Goal: Transaction & Acquisition: Purchase product/service

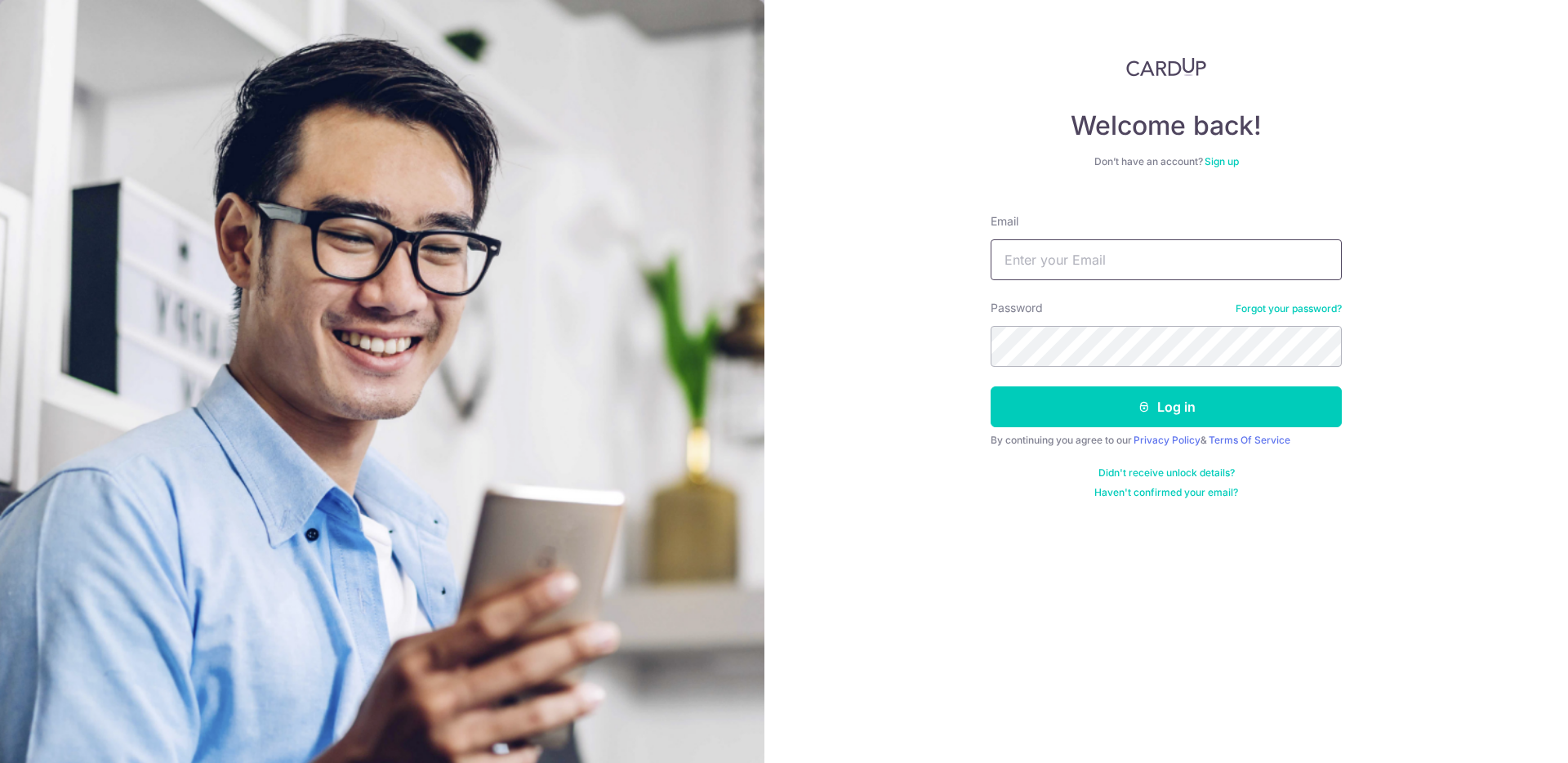
click at [1202, 254] on input "Email" at bounding box center [1166, 259] width 351 height 40
type input "reneeang3003@gmail.com"
click at [1192, 394] on button "Log in" at bounding box center [1166, 406] width 351 height 40
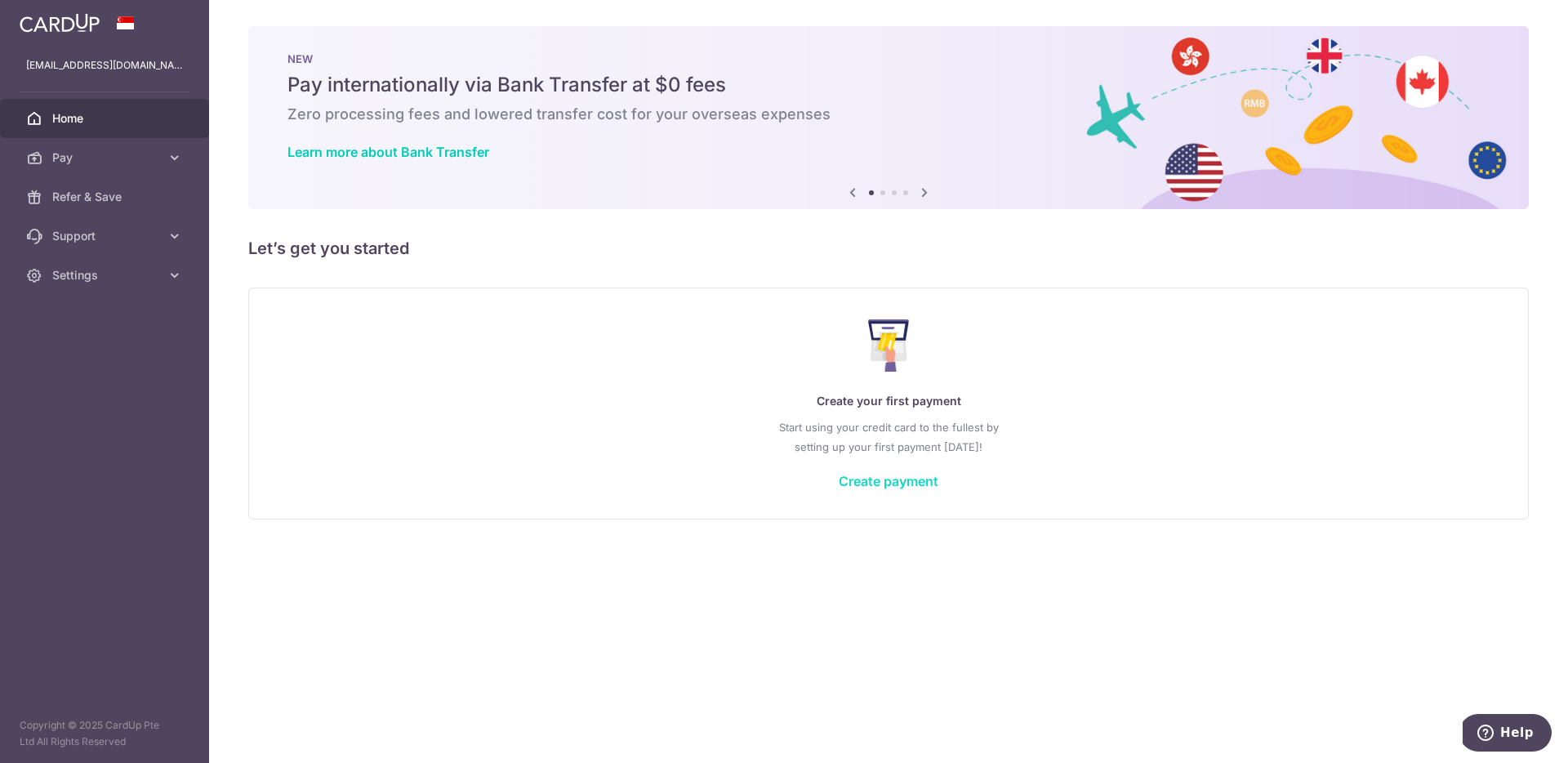
click at [853, 485] on link "Create payment" at bounding box center [889, 481] width 100 height 16
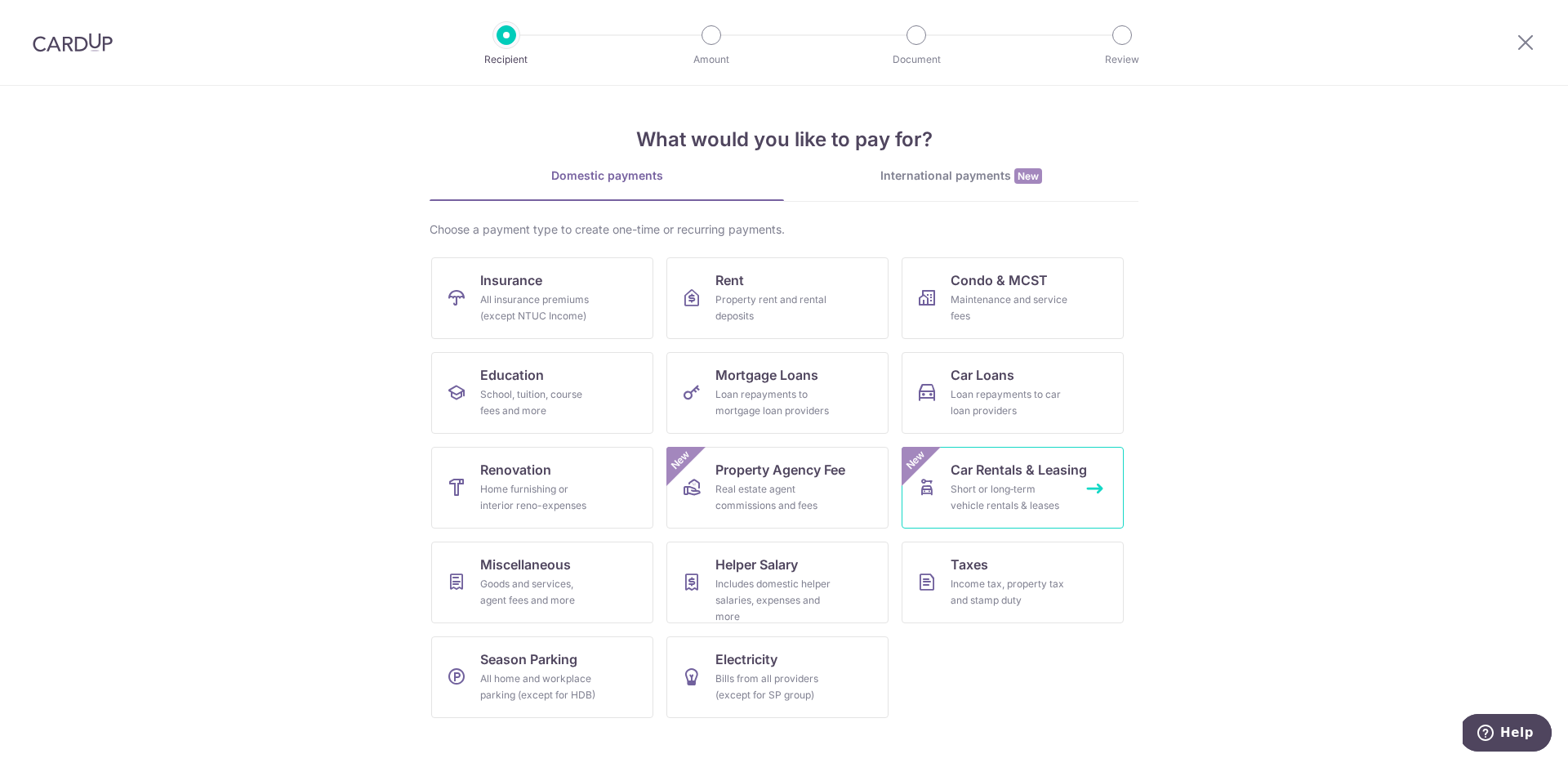
click at [1032, 489] on div "Short or long‑term vehicle rentals & leases" at bounding box center [1009, 497] width 118 height 33
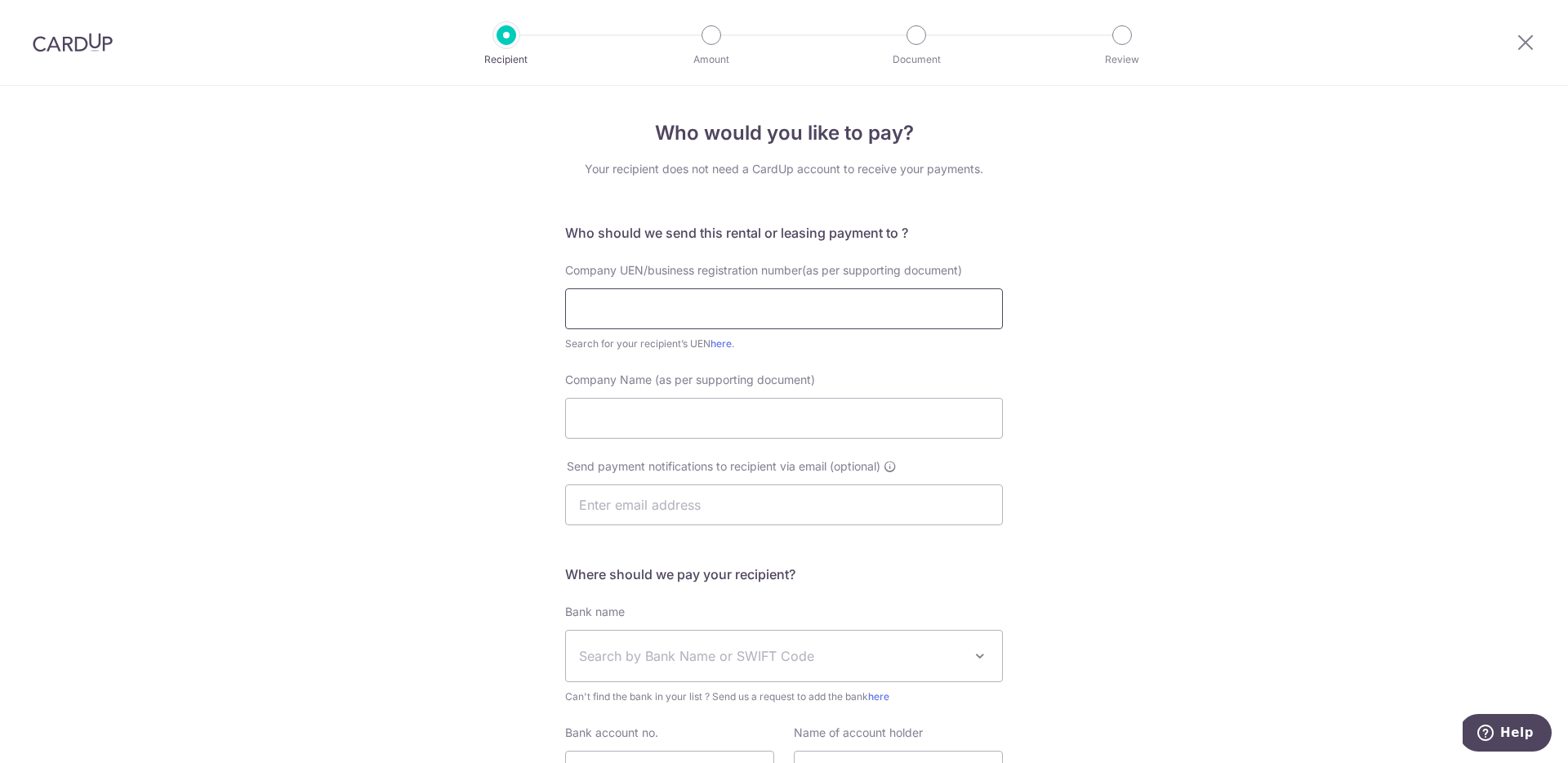
click at [815, 303] on input "text" at bounding box center [784, 308] width 438 height 40
click at [742, 301] on input "kinto" at bounding box center [784, 308] width 438 height 40
click at [742, 300] on input "kinto" at bounding box center [784, 308] width 438 height 40
paste input "202121445H"
type input "202121445H"
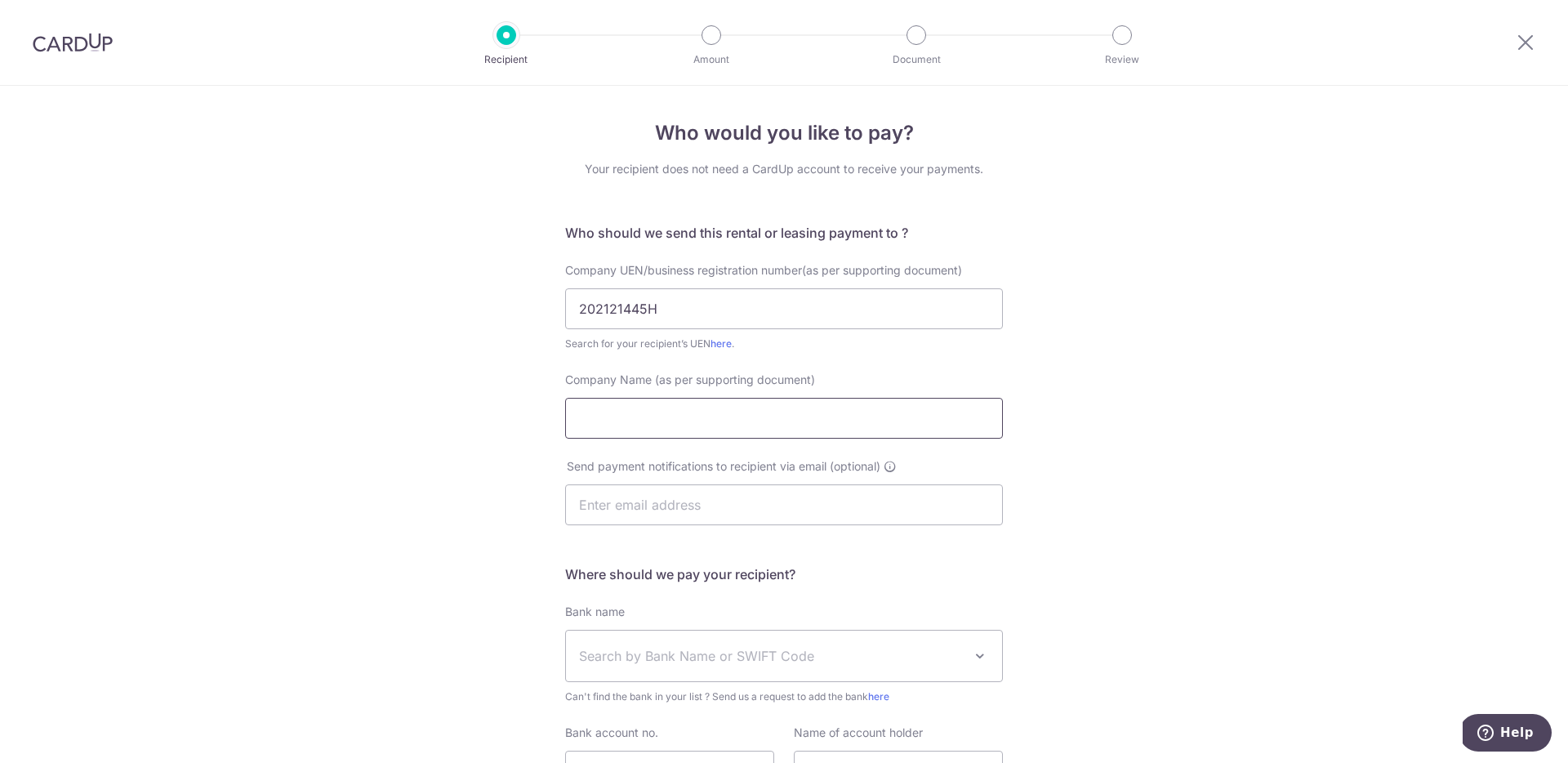
click at [763, 425] on input "Company Name (as per supporting document)" at bounding box center [784, 417] width 438 height 40
click at [723, 344] on link "here" at bounding box center [721, 343] width 22 height 12
click at [655, 426] on input "Company Name (as per supporting document)" at bounding box center [784, 417] width 438 height 40
click at [698, 415] on input "Company Name (as per supporting document)" at bounding box center [784, 417] width 438 height 40
paste input "KINTO SINGAPORE PTE LTD"
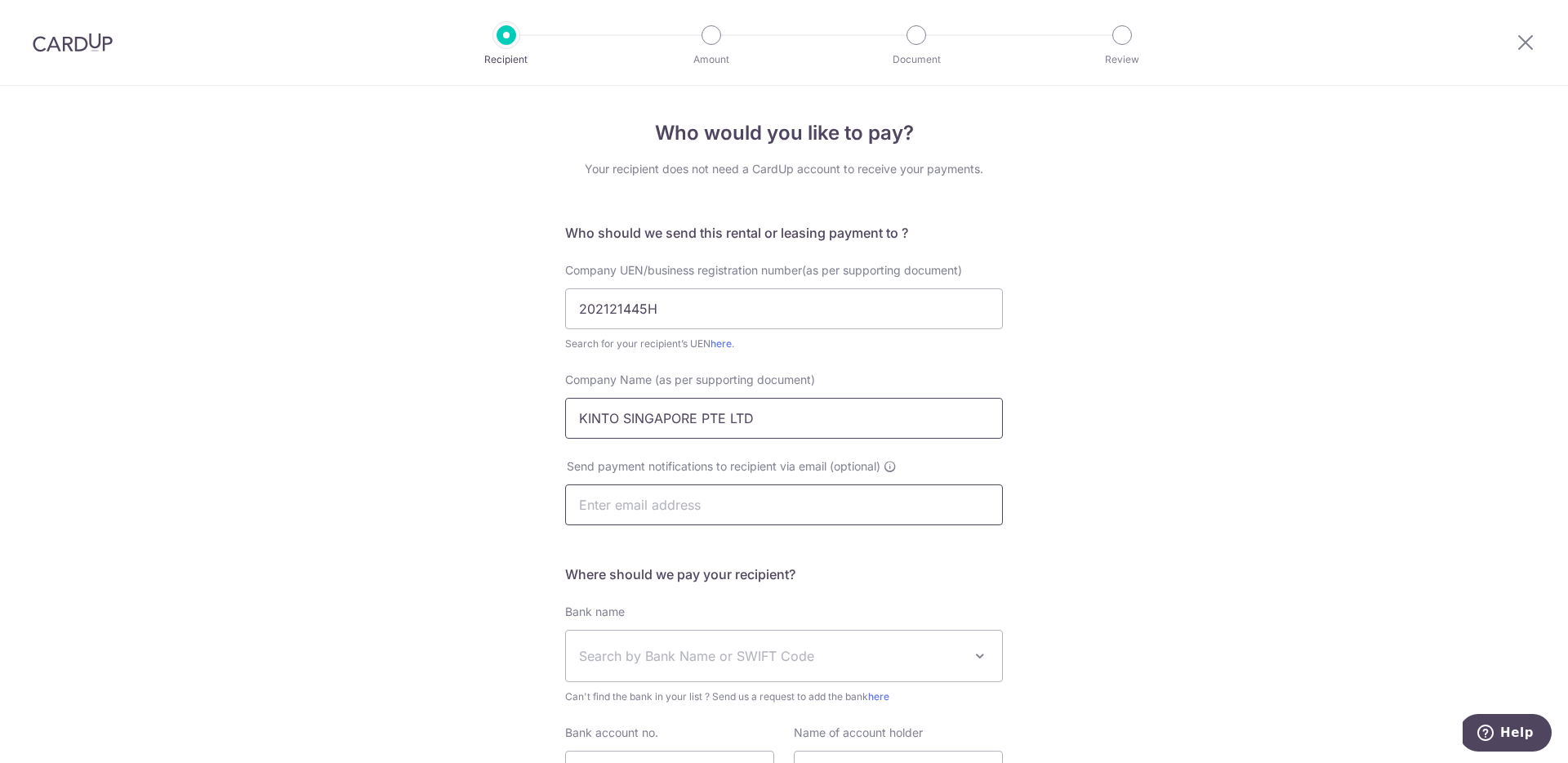
type input "KINTO SINGAPORE PTE LTD"
click at [718, 512] on input "text" at bounding box center [784, 504] width 438 height 40
click at [739, 490] on input "text" at bounding box center [784, 504] width 438 height 40
paste input "finance@kinto.sg"
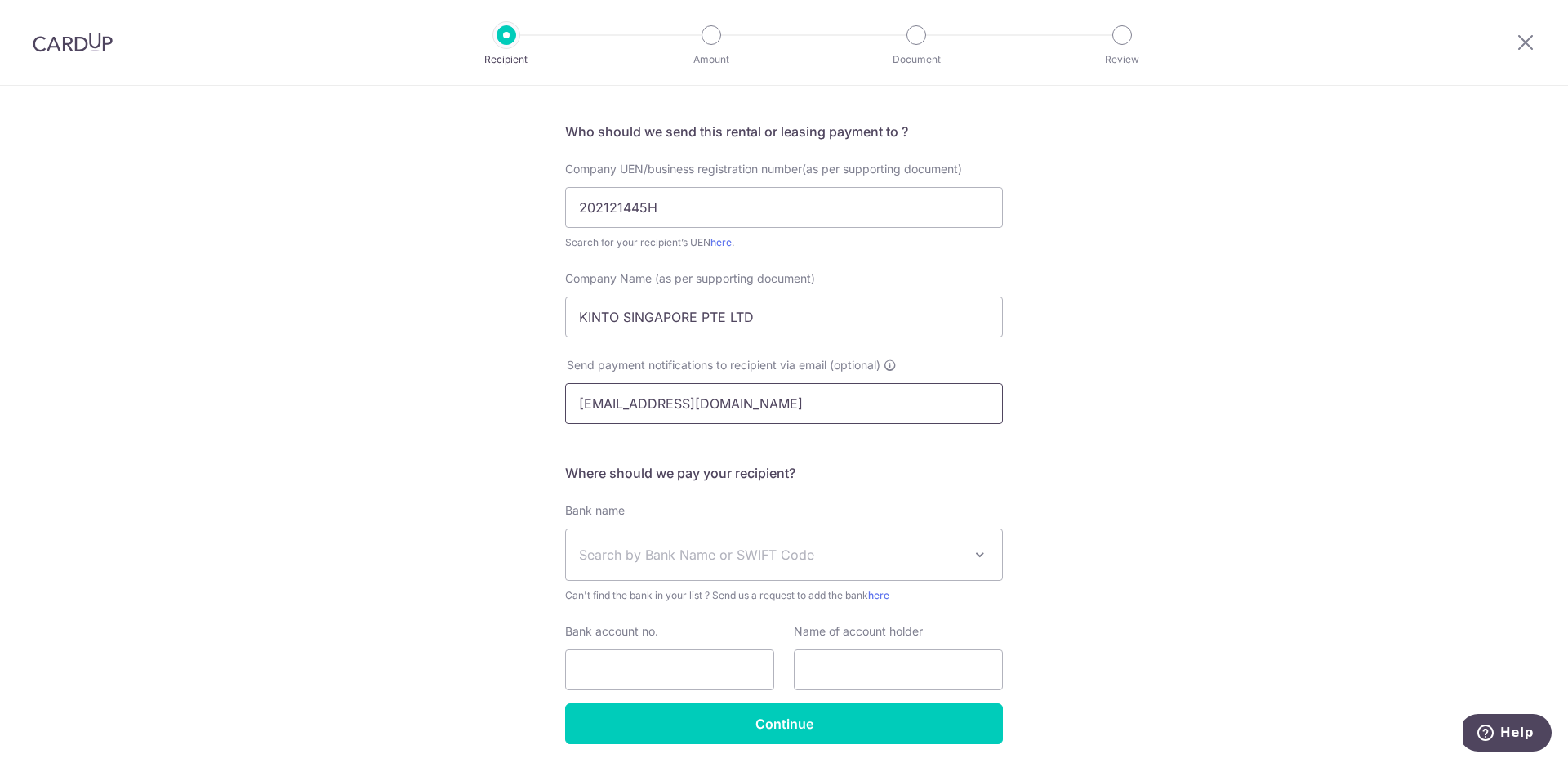
scroll to position [159, 0]
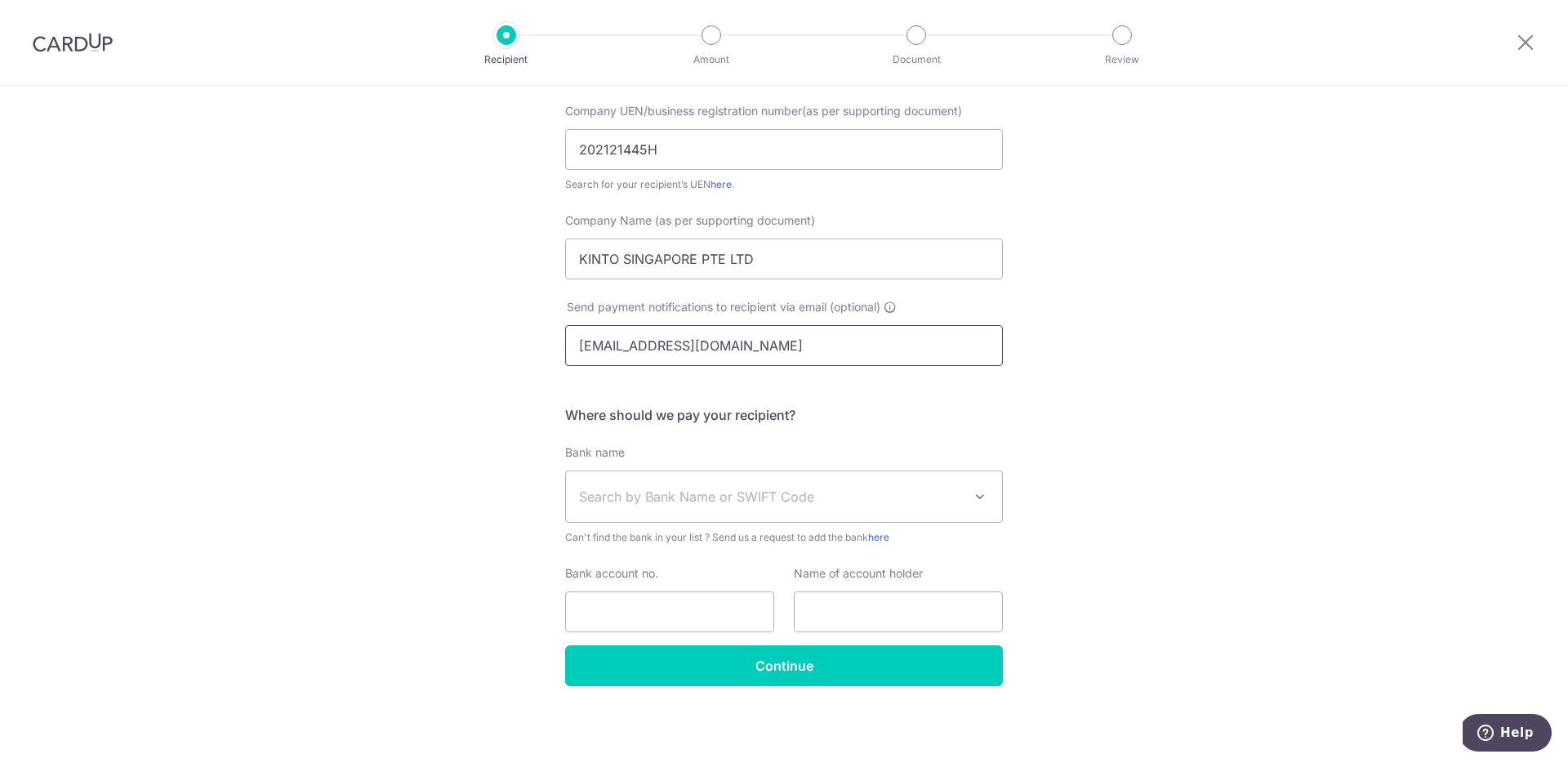
type input "finance@kinto.sg"
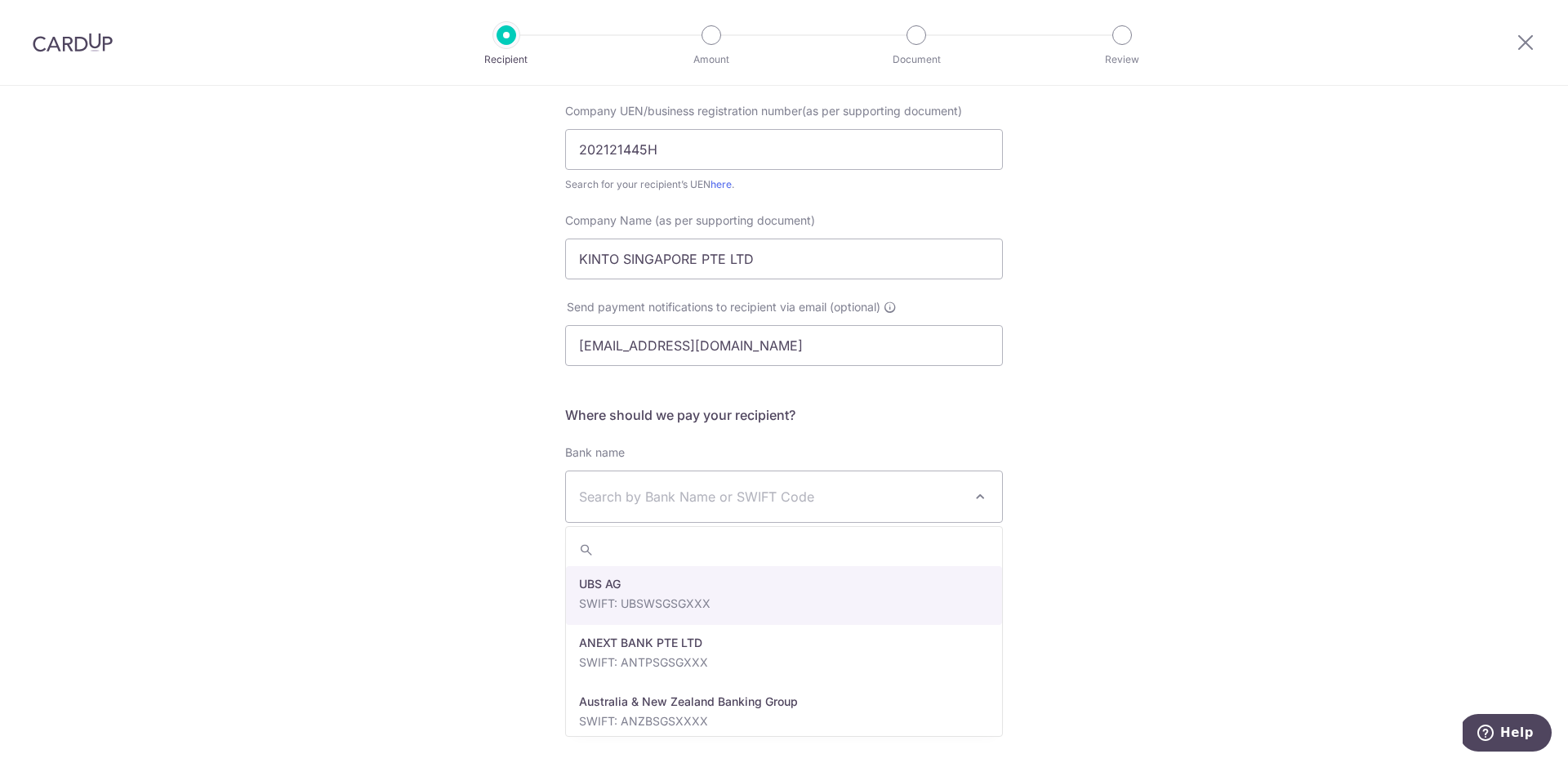
click at [737, 492] on span "Search by Bank Name or SWIFT Code" at bounding box center [771, 496] width 384 height 20
click at [661, 488] on span "Search by Bank Name or SWIFT Code" at bounding box center [771, 496] width 384 height 20
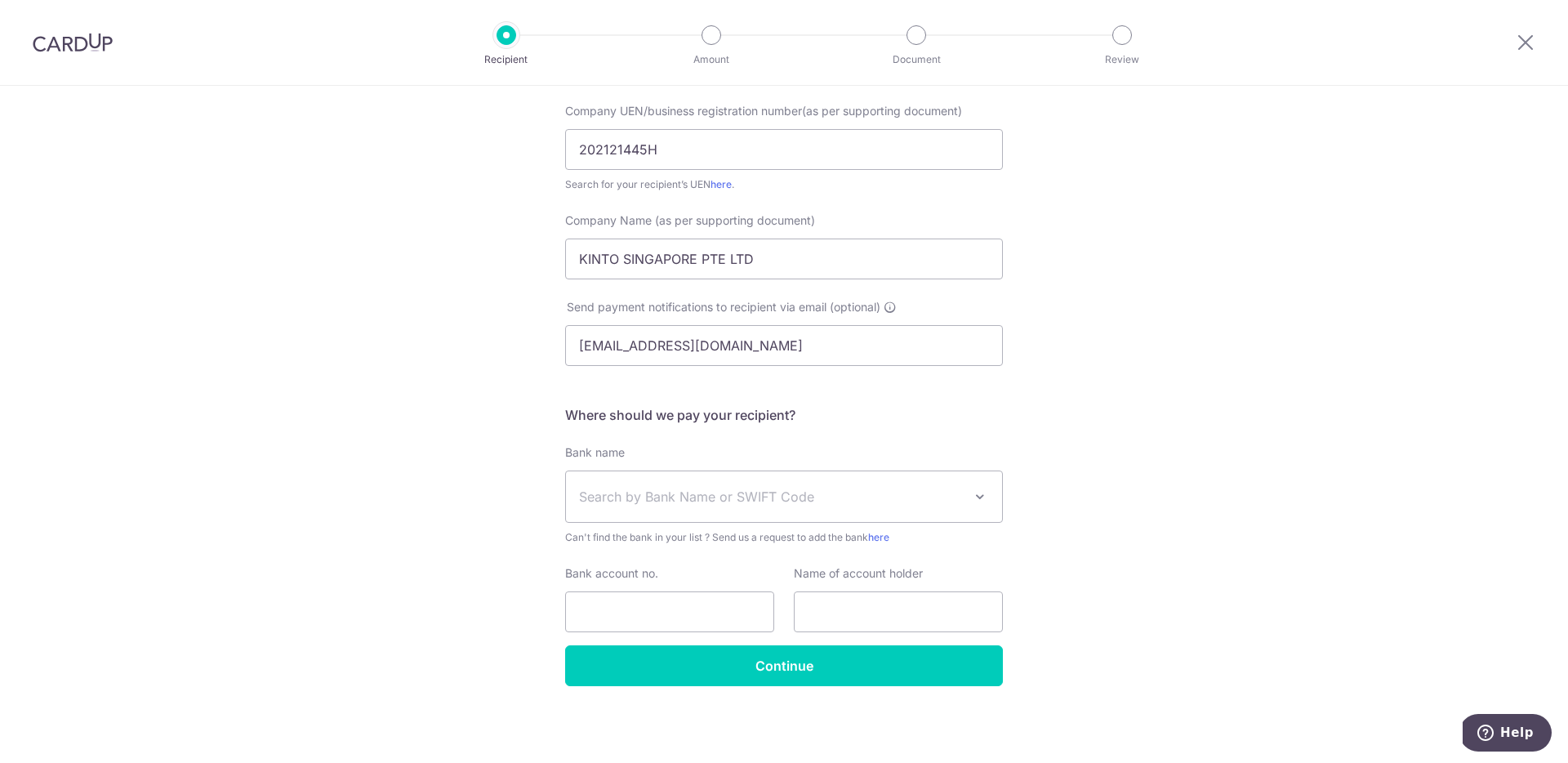
click at [661, 488] on span "Search by Bank Name or SWIFT Code" at bounding box center [771, 496] width 384 height 20
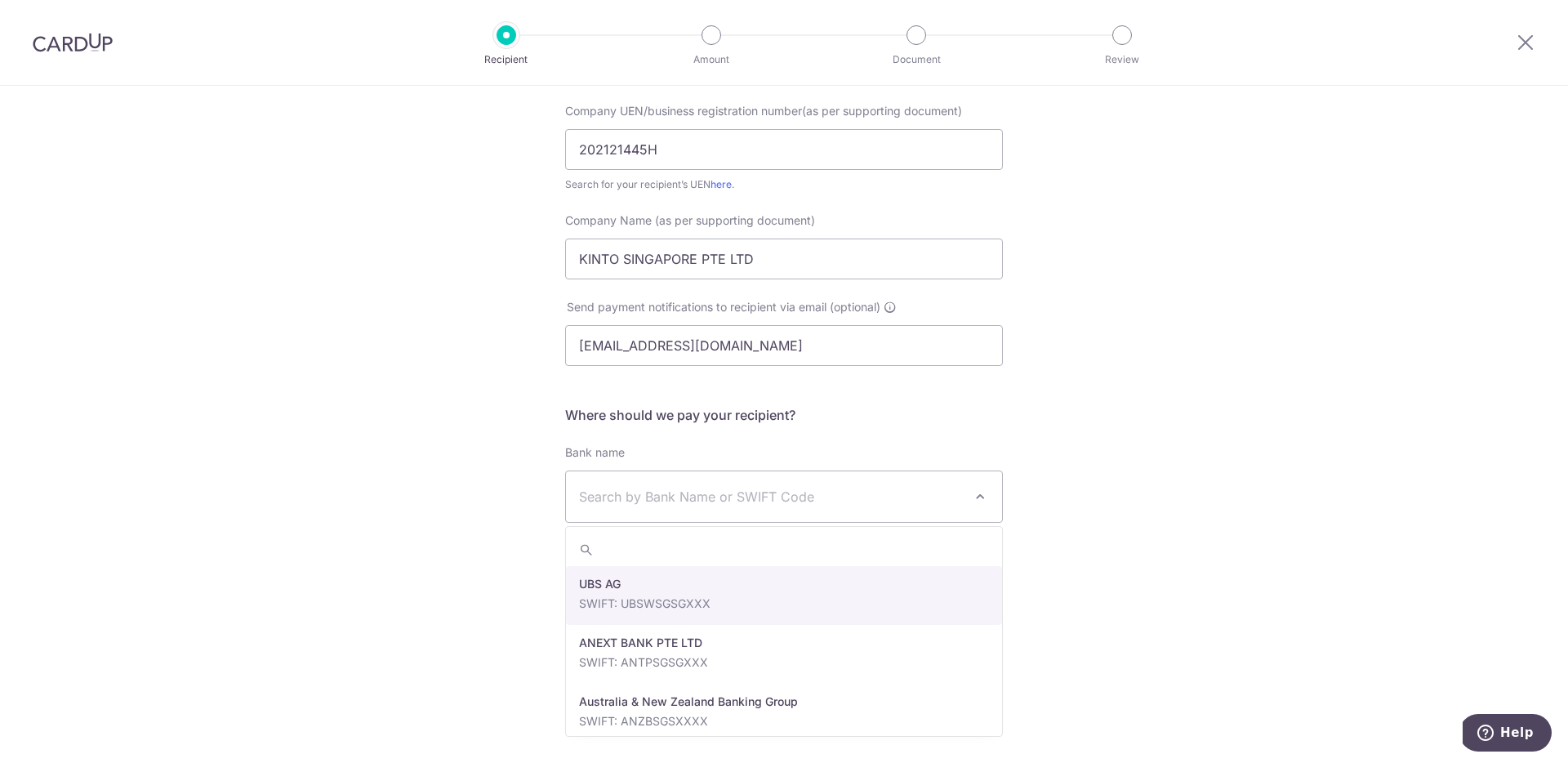
click at [668, 543] on input "search" at bounding box center [784, 550] width 436 height 33
type input "DBSSSGSGXXX"
select select "6"
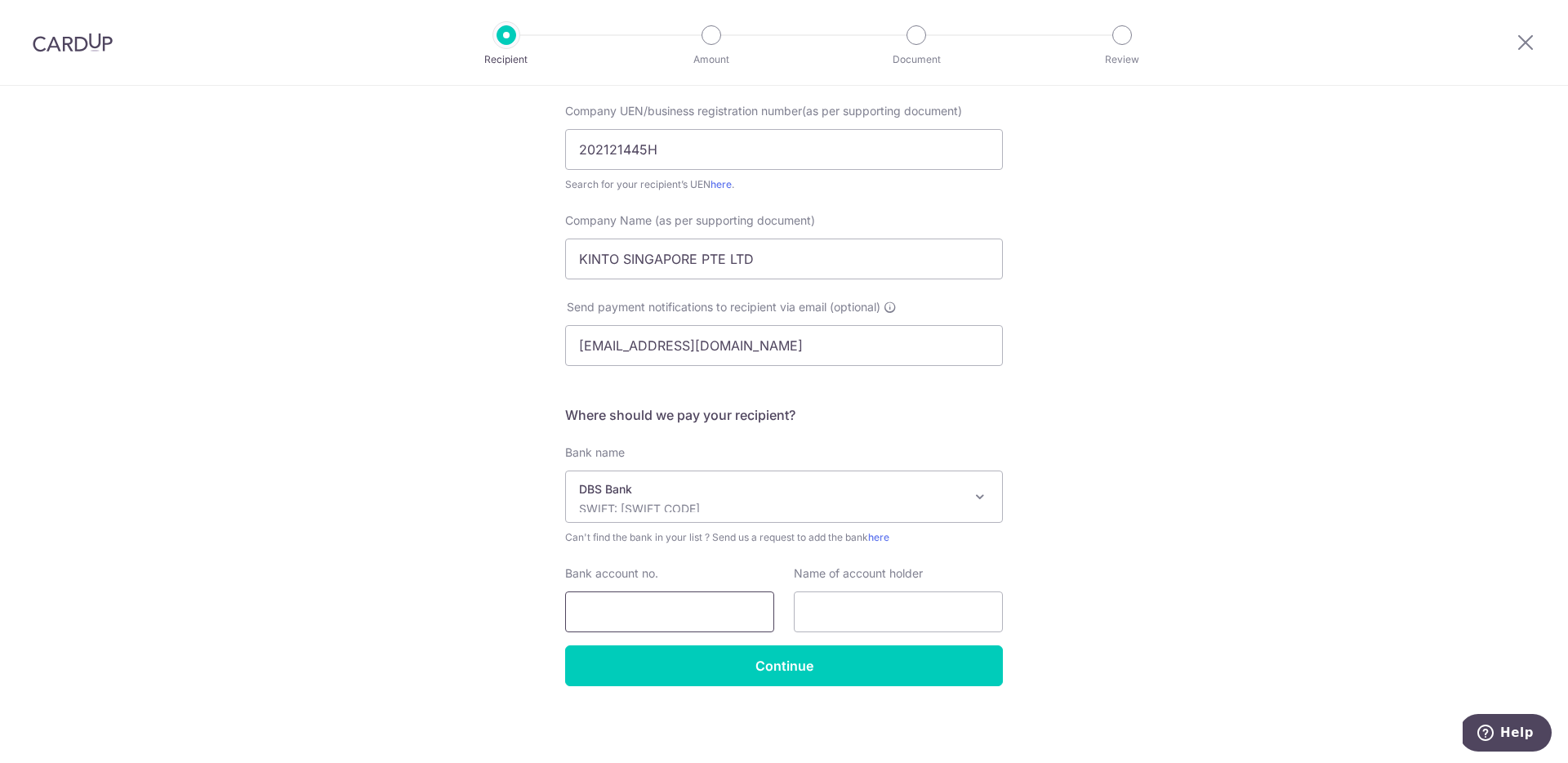
click at [696, 609] on input "Bank account no." at bounding box center [669, 611] width 209 height 40
paste input "072-040586-2"
type input "072-040586-2"
click at [880, 620] on input "text" at bounding box center [898, 611] width 209 height 40
click at [944, 607] on input "text" at bounding box center [898, 611] width 209 height 40
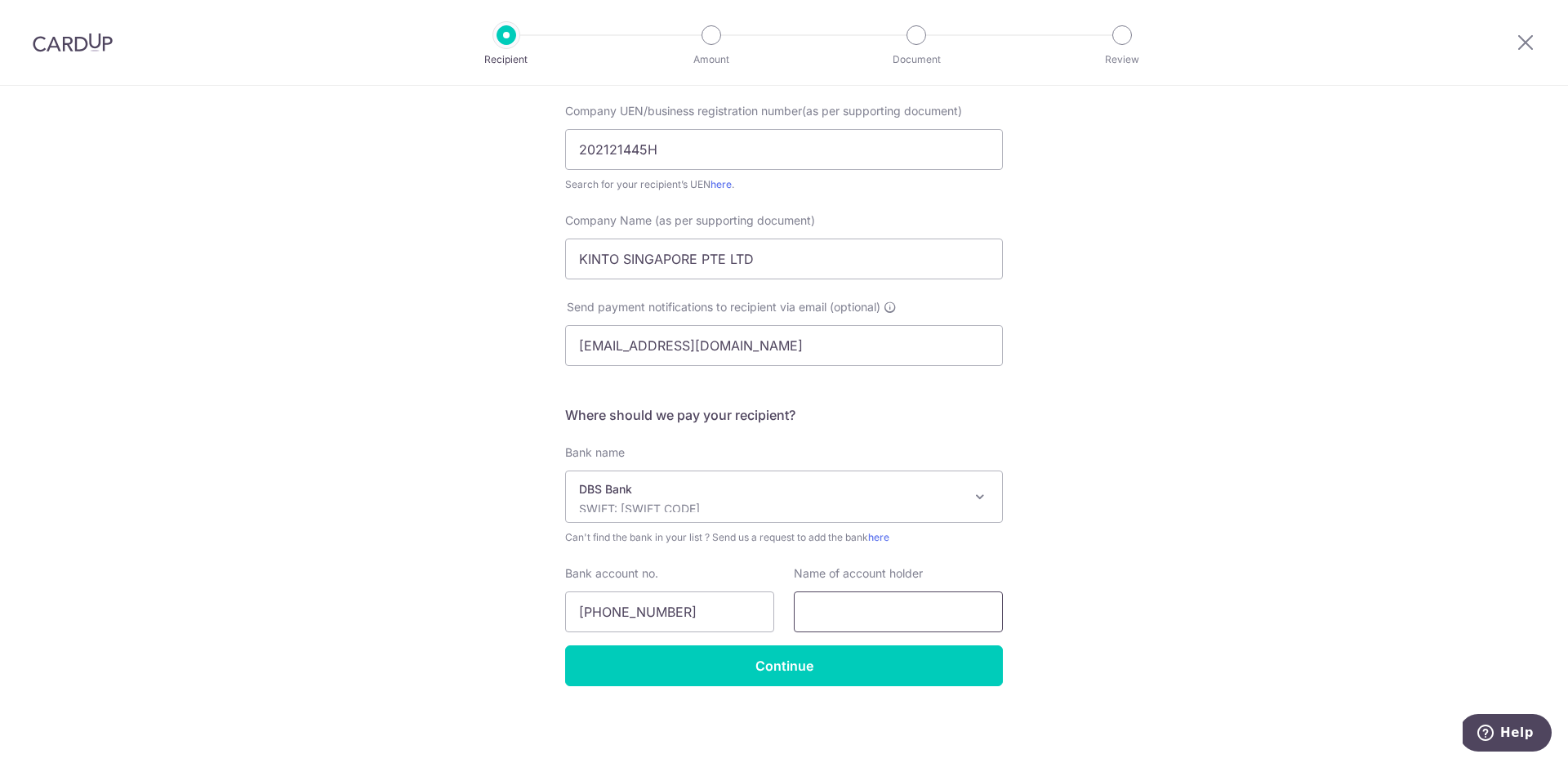
paste input "KINTO SINGAPORE PTE LTD"
type input "KINTO SINGAPORE PTE LTD"
click at [938, 670] on input "Continue" at bounding box center [784, 665] width 438 height 40
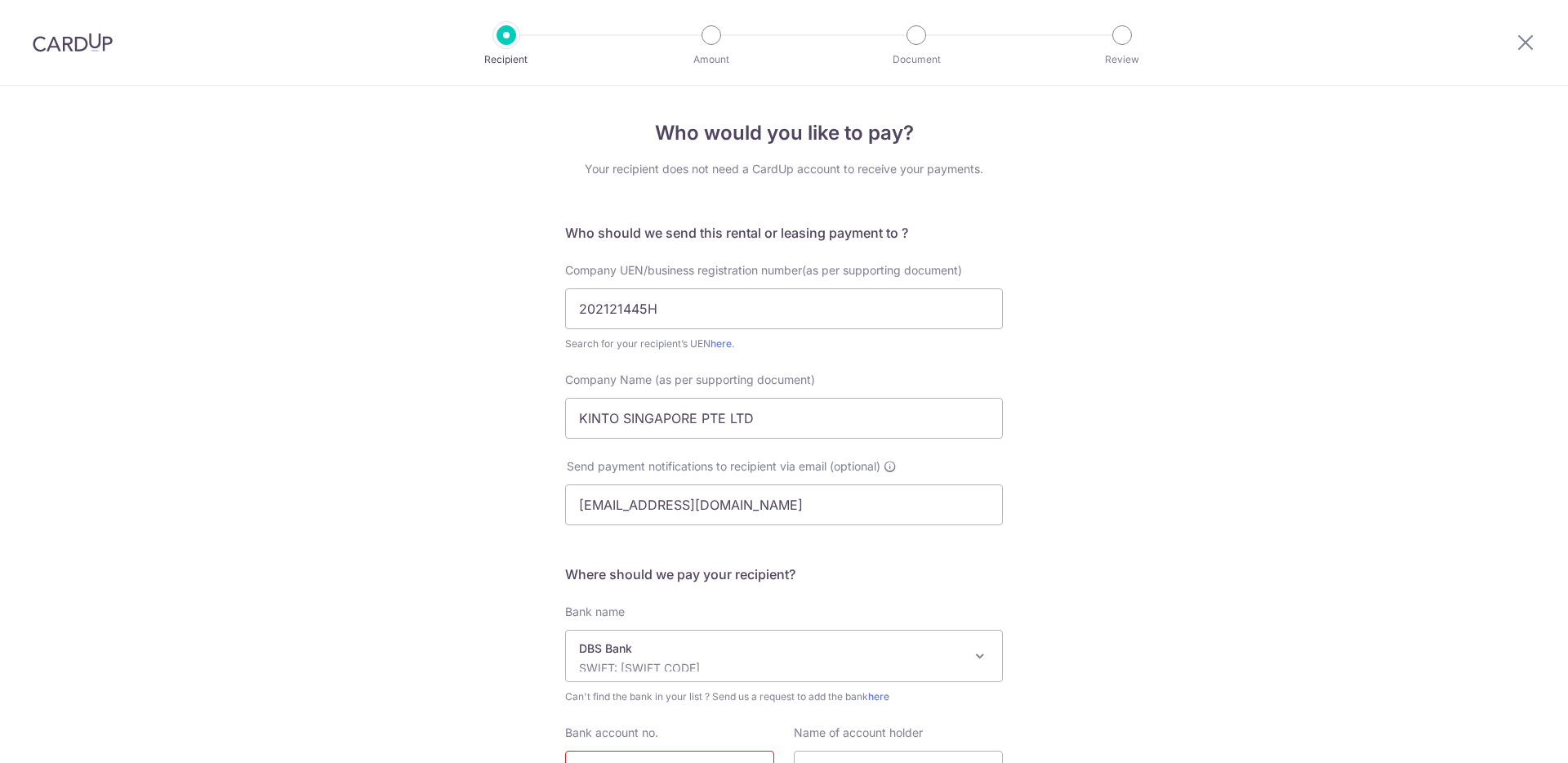
click at [662, 750] on input "[PHONE_NUMBER]" at bounding box center [669, 770] width 209 height 40
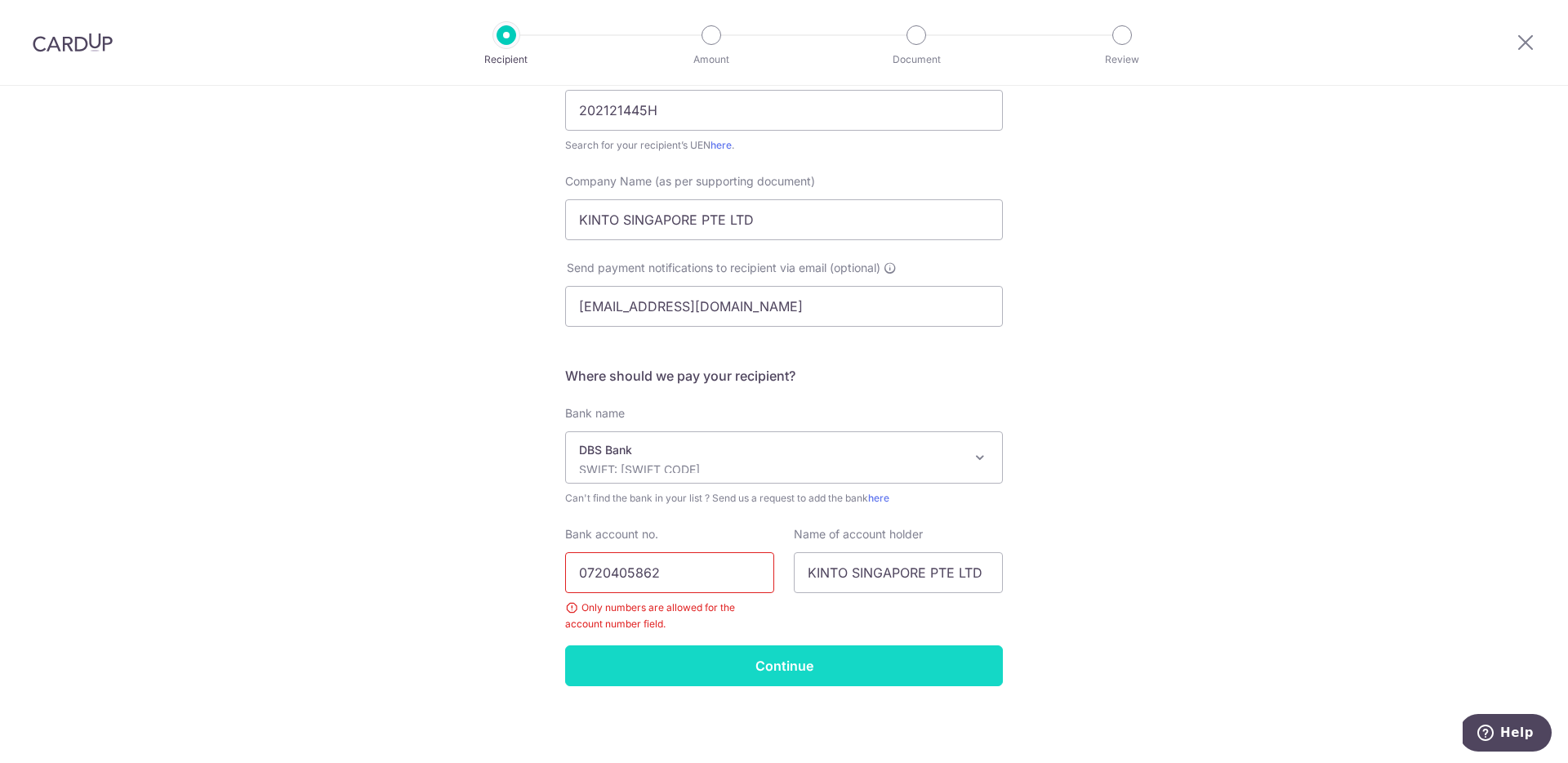
type input "0720405862"
click at [715, 652] on input "Continue" at bounding box center [784, 665] width 438 height 40
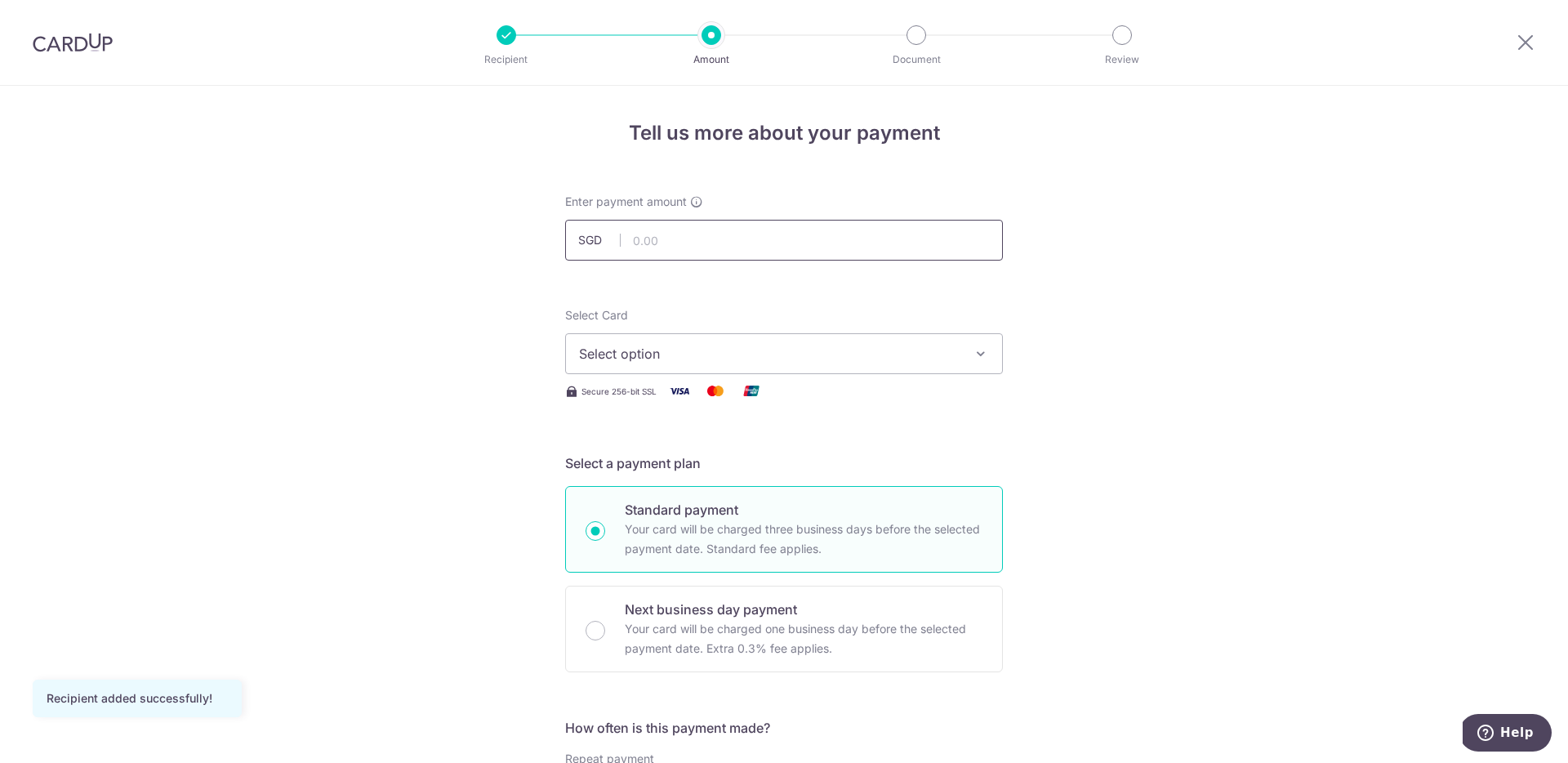
click at [750, 229] on input "text" at bounding box center [784, 239] width 438 height 40
type input "2,330.42"
click at [848, 351] on span "Select option" at bounding box center [769, 354] width 380 height 20
click at [805, 391] on span "Add credit card" at bounding box center [798, 399] width 380 height 16
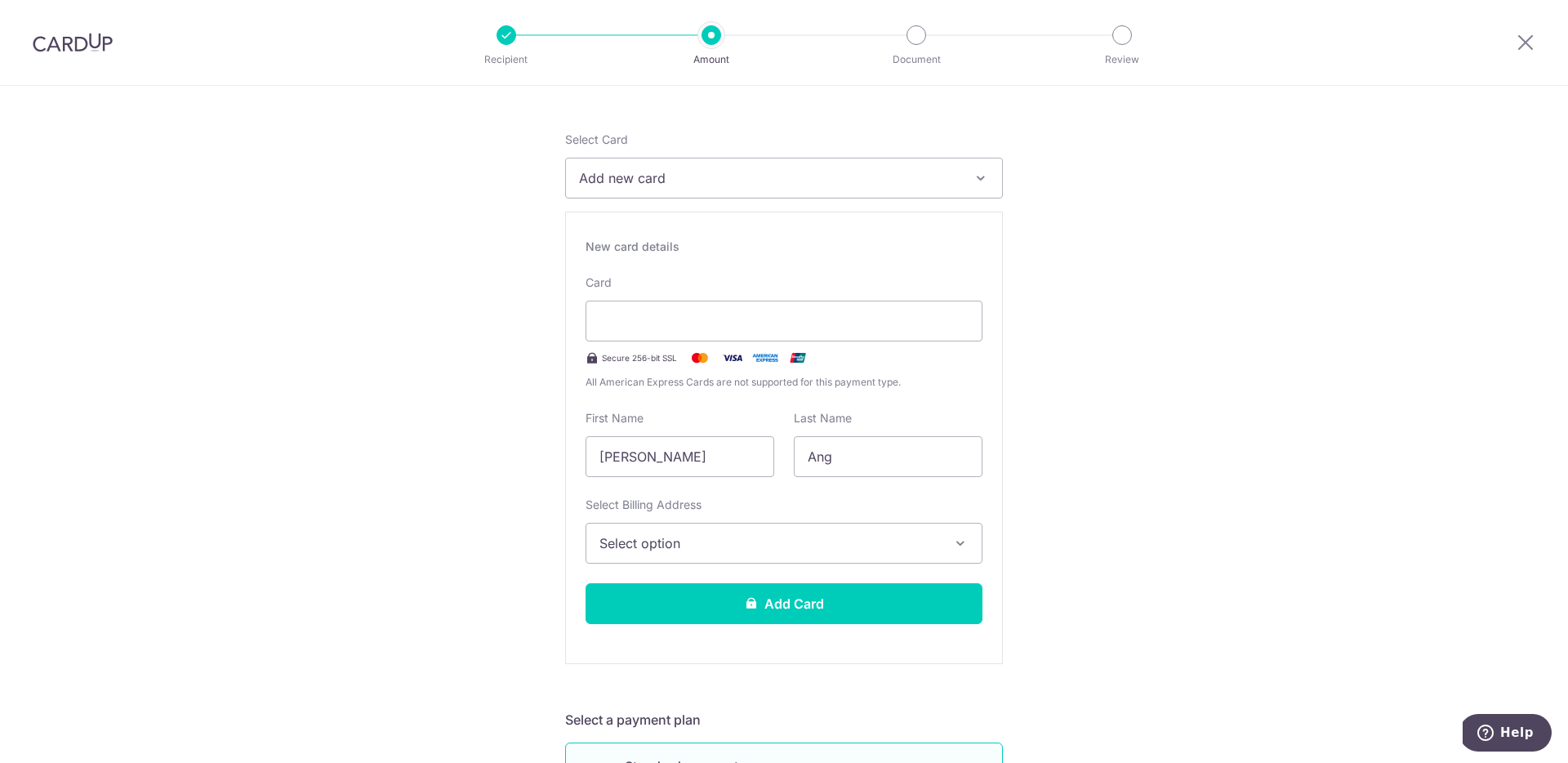
scroll to position [187, 0]
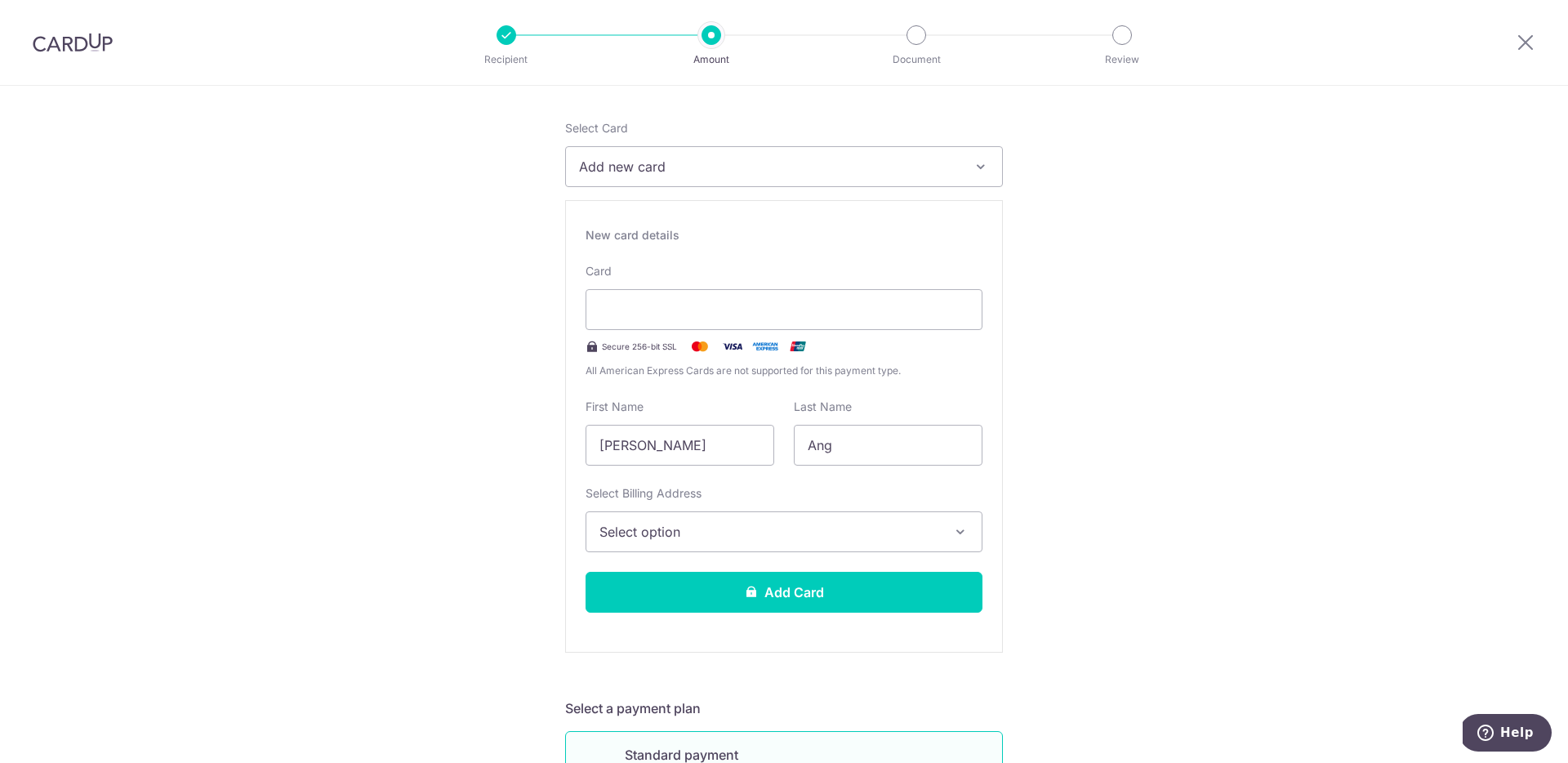
click at [721, 530] on span "Select option" at bounding box center [769, 532] width 340 height 20
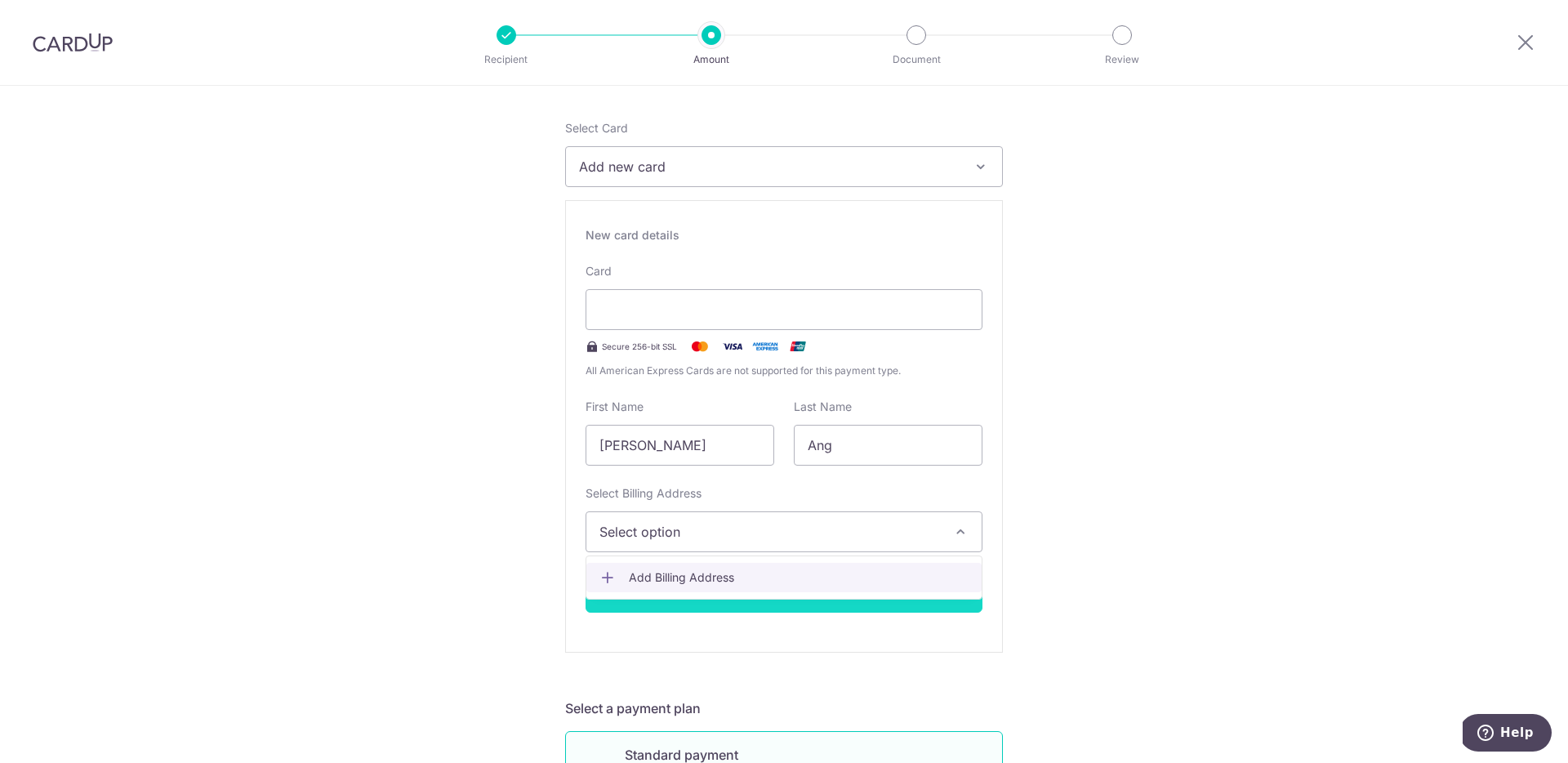
click at [738, 581] on span "Add Billing Address" at bounding box center [798, 577] width 340 height 16
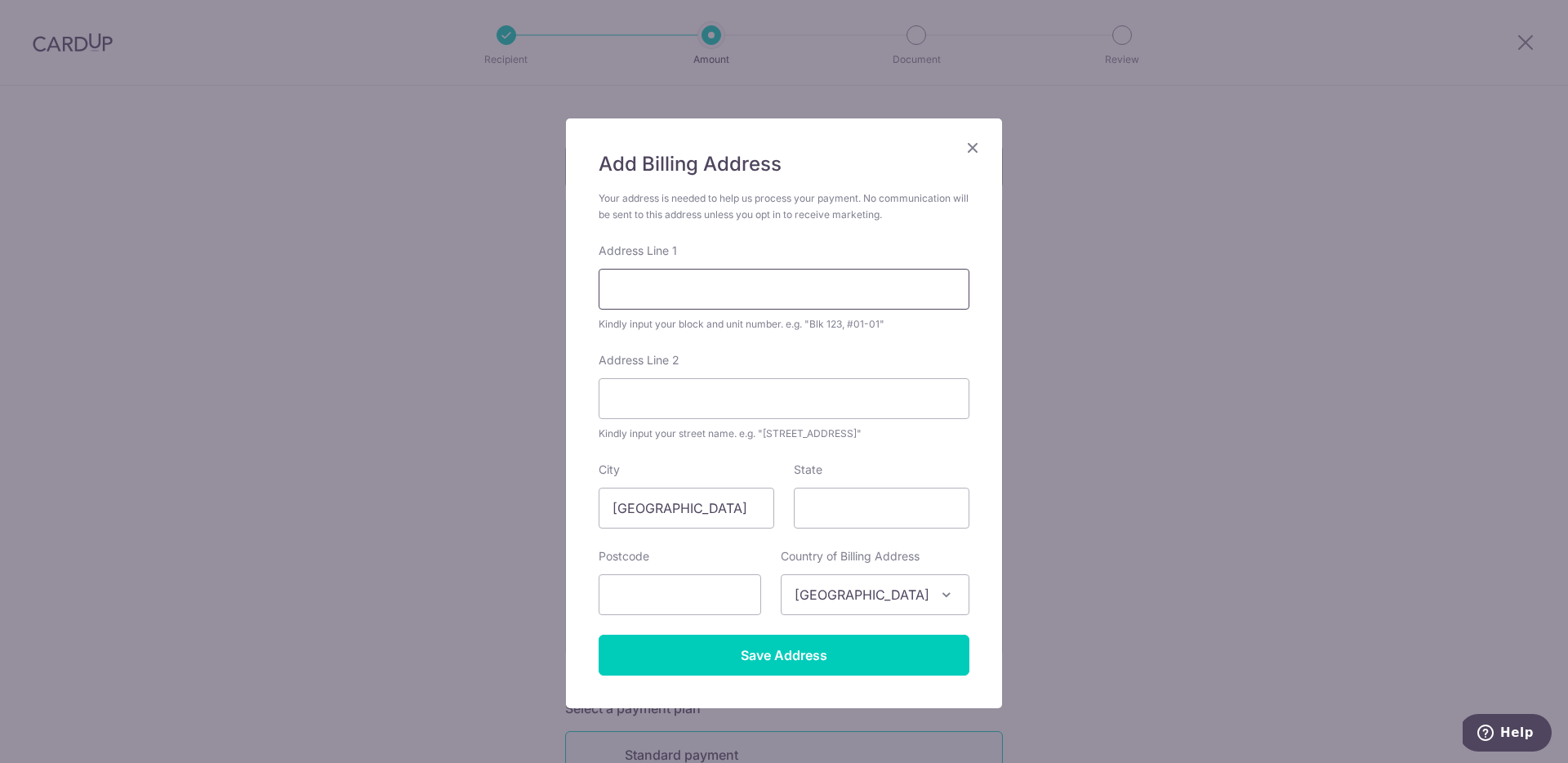
click at [749, 289] on input "Address Line 1" at bounding box center [784, 288] width 371 height 40
type input "blk 638"
type input "pasir ris drive 1"
type input "[Outside US, Canada or AU]"
type input "510638"
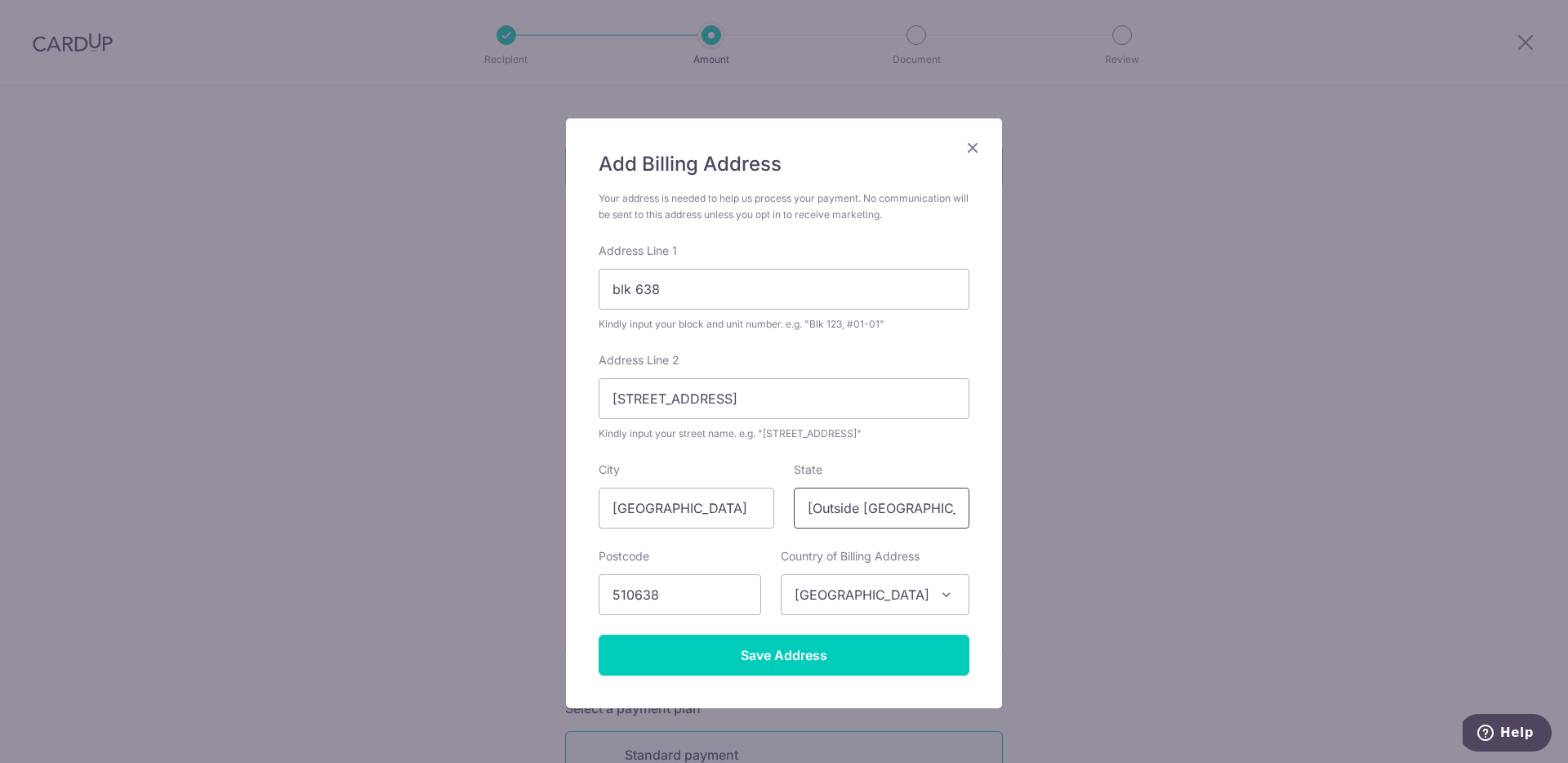
click at [911, 511] on input "[Outside US, Canada or AU]" at bounding box center [882, 508] width 175 height 40
click at [912, 512] on input "[Outside US, Canada or AU]" at bounding box center [882, 508] width 175 height 40
click at [728, 397] on input "pasir ris drive 1" at bounding box center [784, 398] width 371 height 40
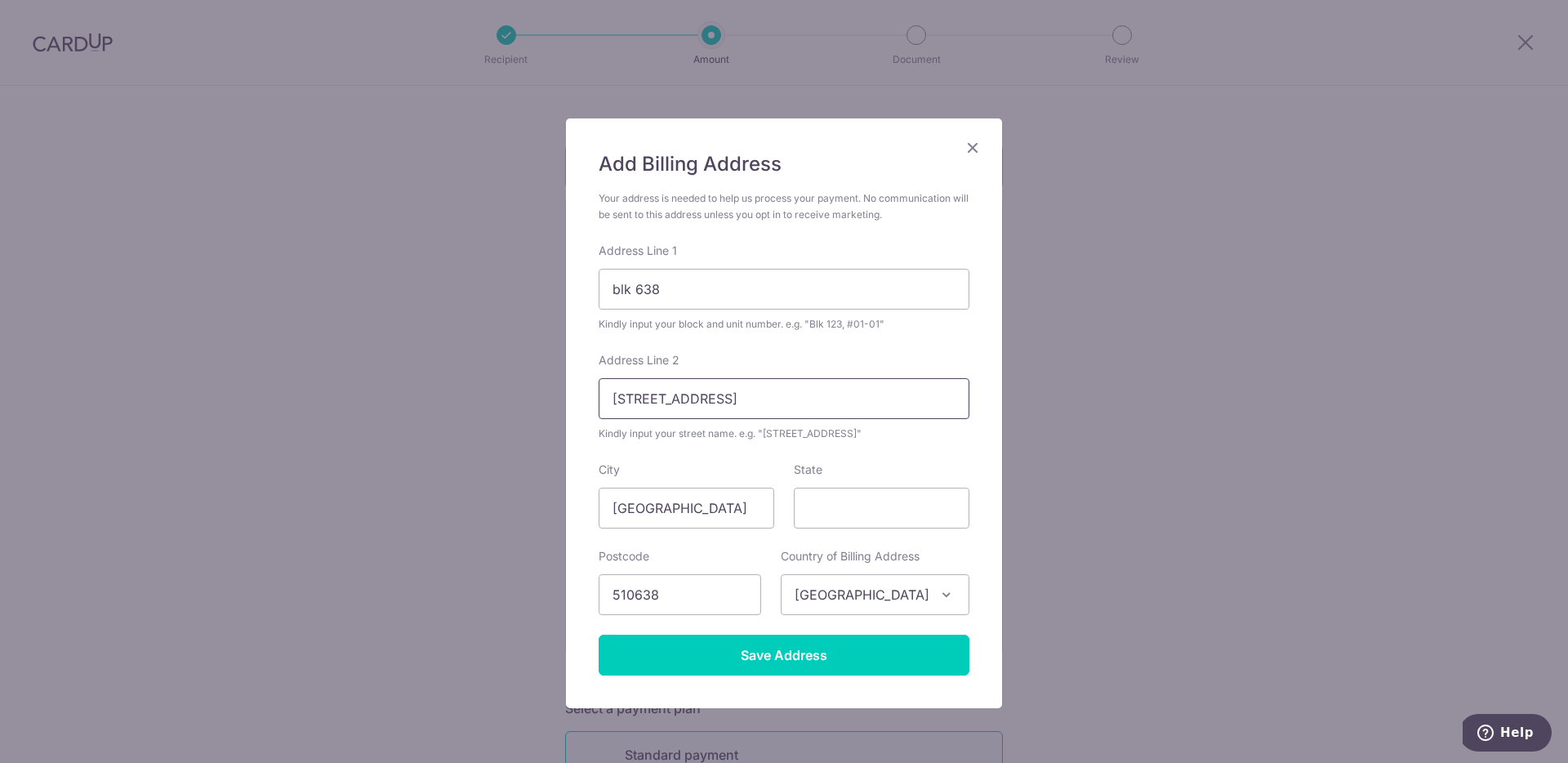
click at [728, 397] on input "pasir ris drive 1" at bounding box center [784, 398] width 371 height 40
click at [746, 292] on input "blk 638" at bounding box center [784, 288] width 371 height 40
paste input "pasir ris drive 1"
type input "blk 638 pasir ris drive 1"
click at [655, 409] on input "Address Line 2" at bounding box center [784, 398] width 371 height 40
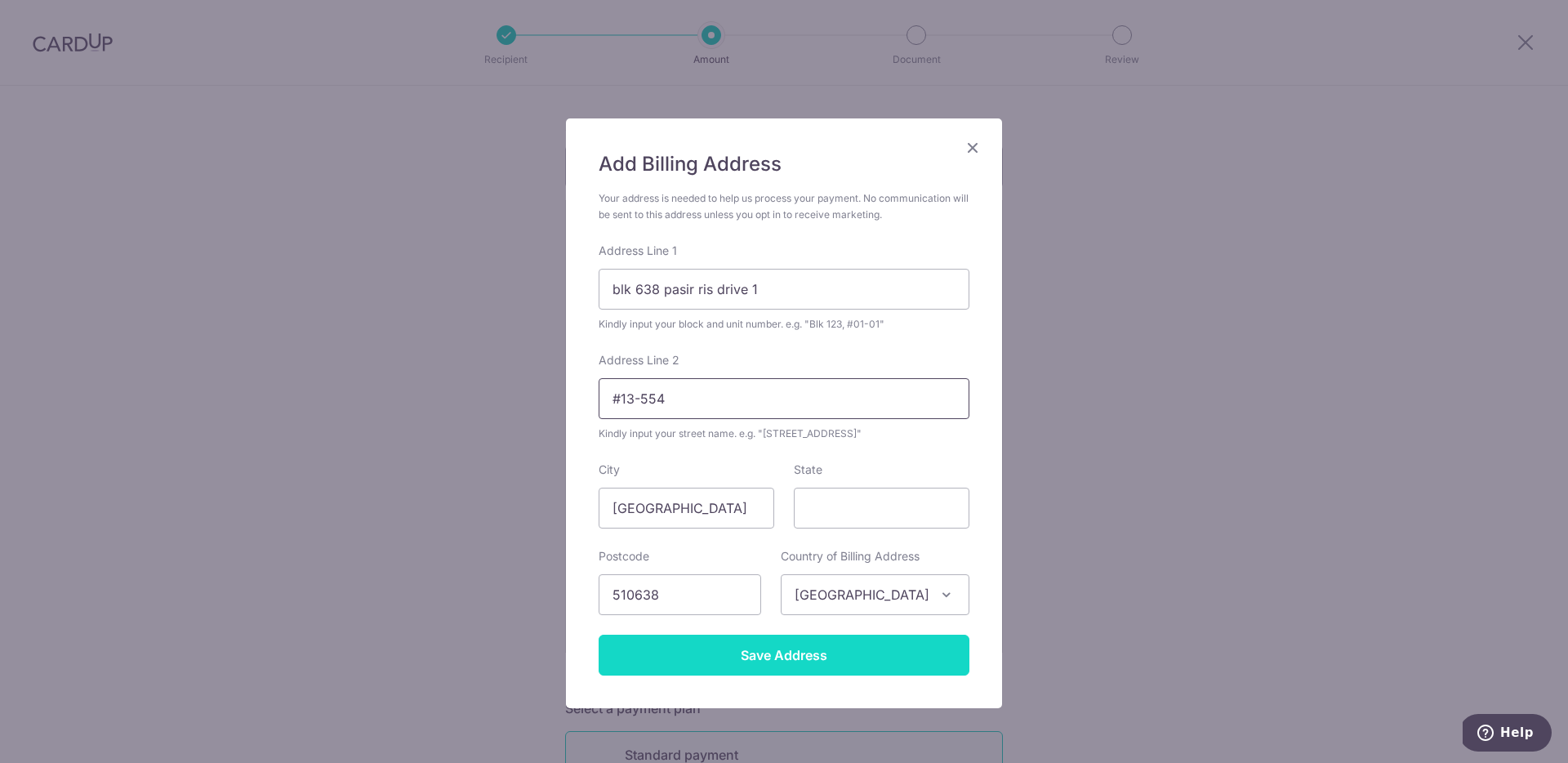
type input "#13-554"
click at [816, 660] on input "Save Address" at bounding box center [784, 655] width 371 height 40
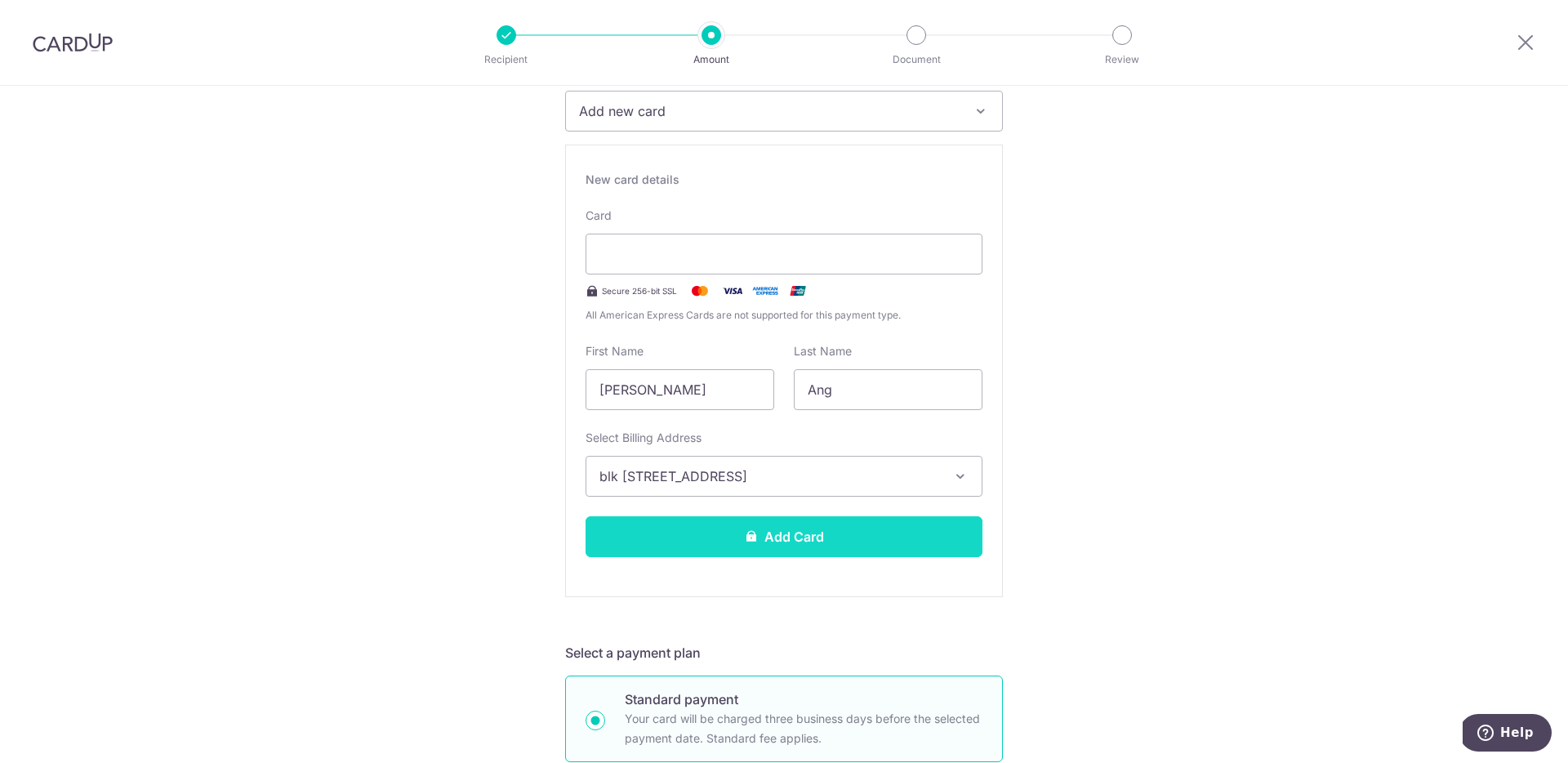
scroll to position [237, 0]
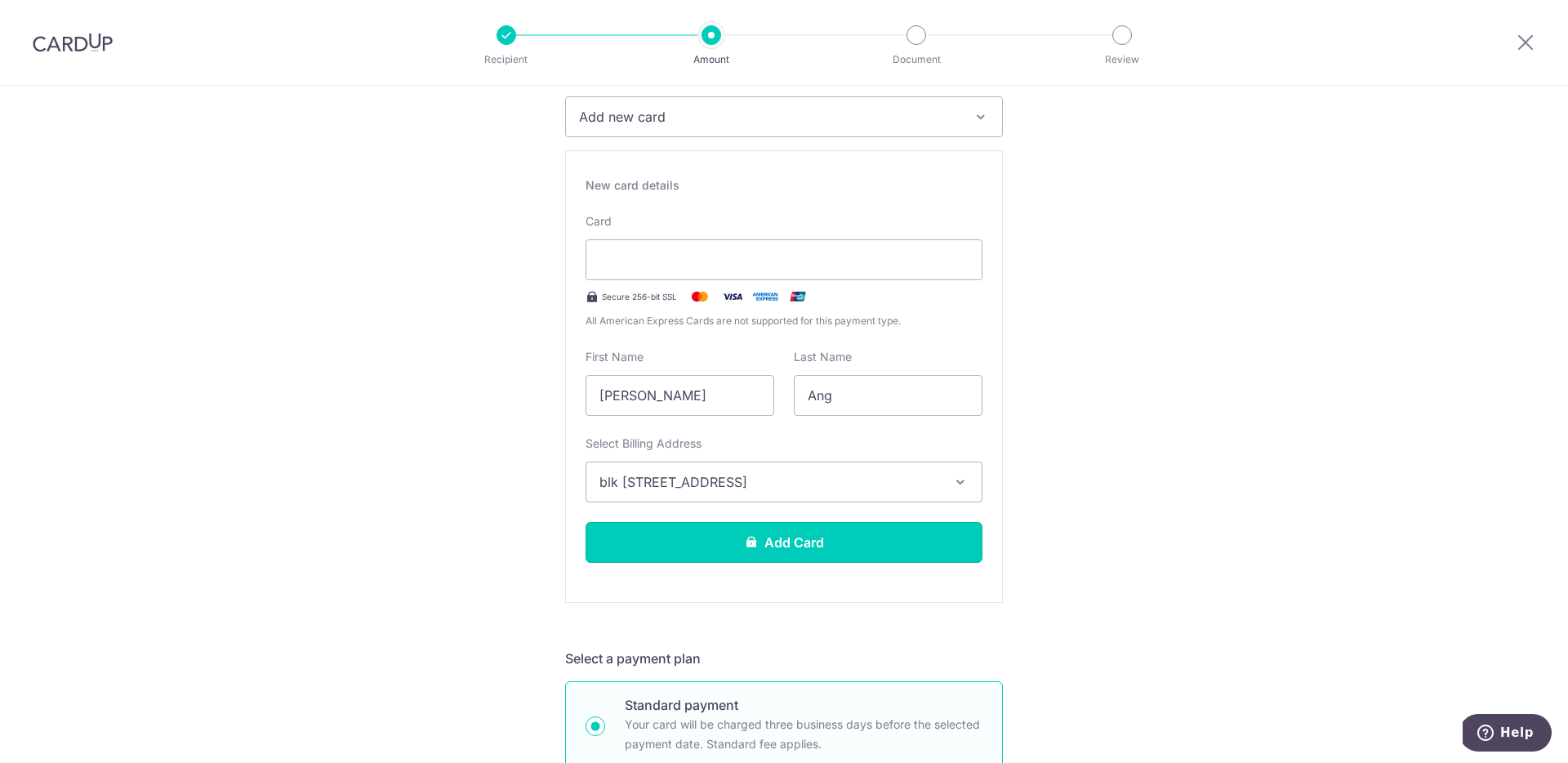
click at [859, 543] on button "Add Card" at bounding box center [784, 542] width 397 height 40
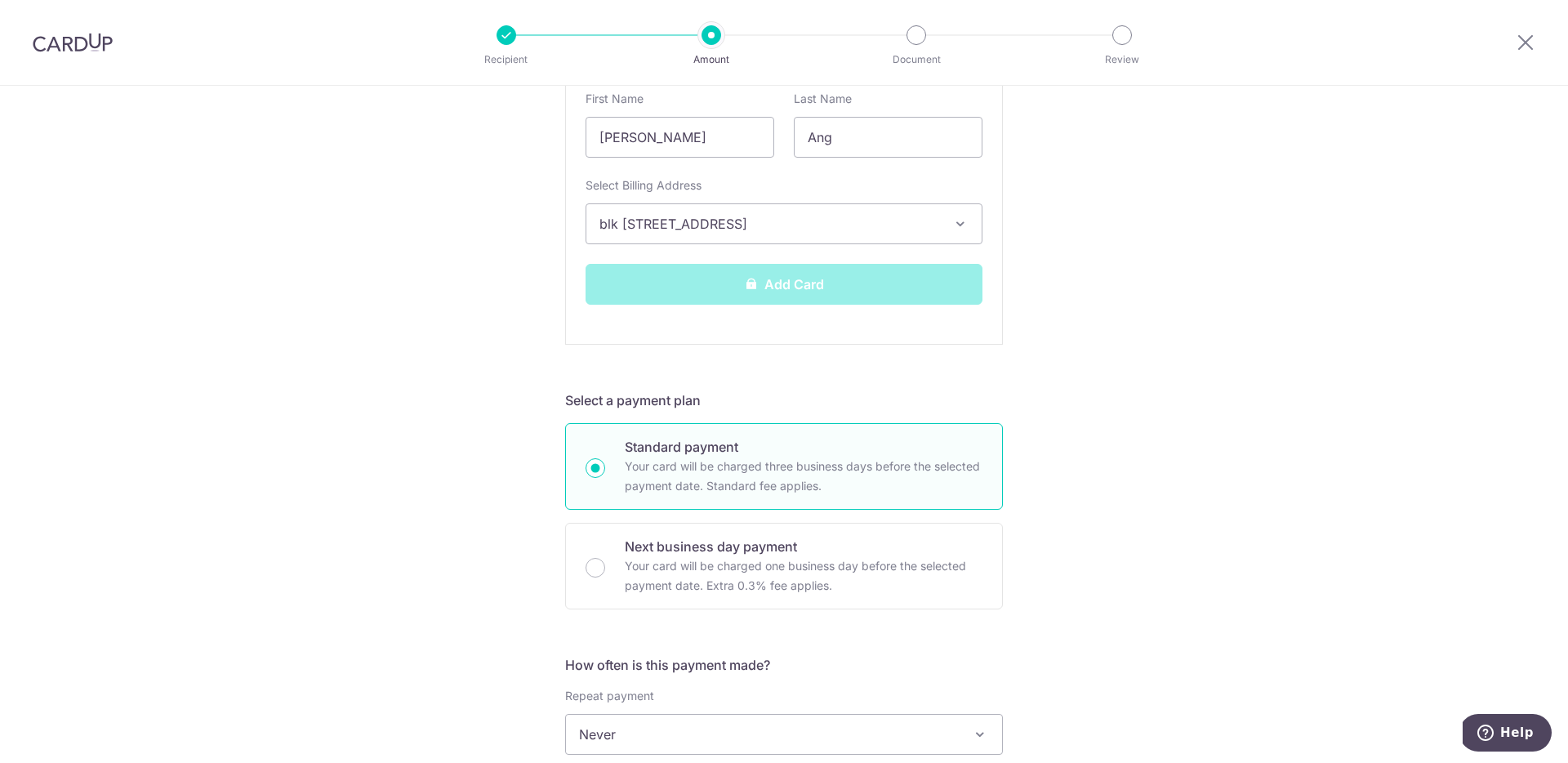
scroll to position [505, 0]
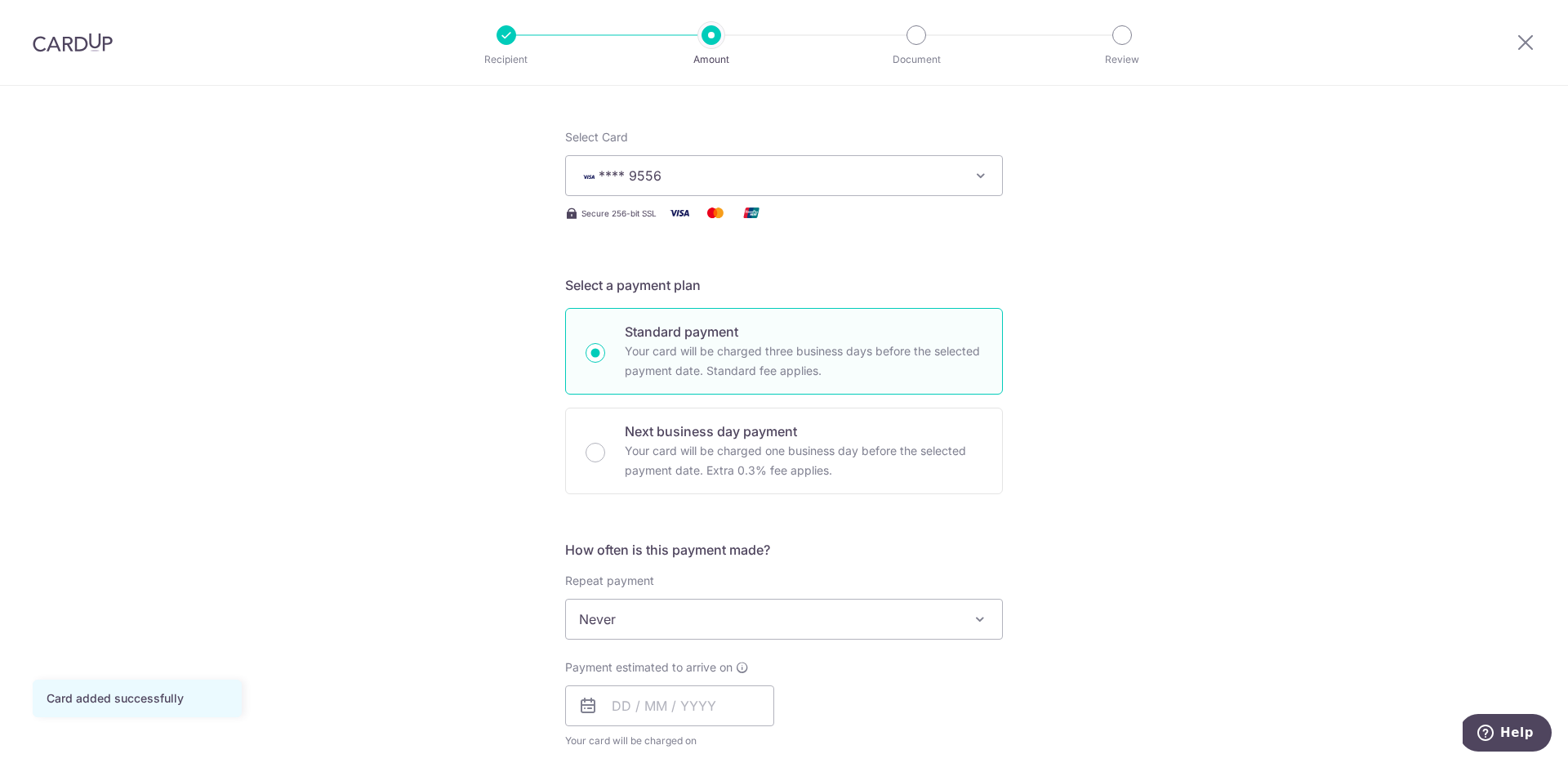
scroll to position [408, 0]
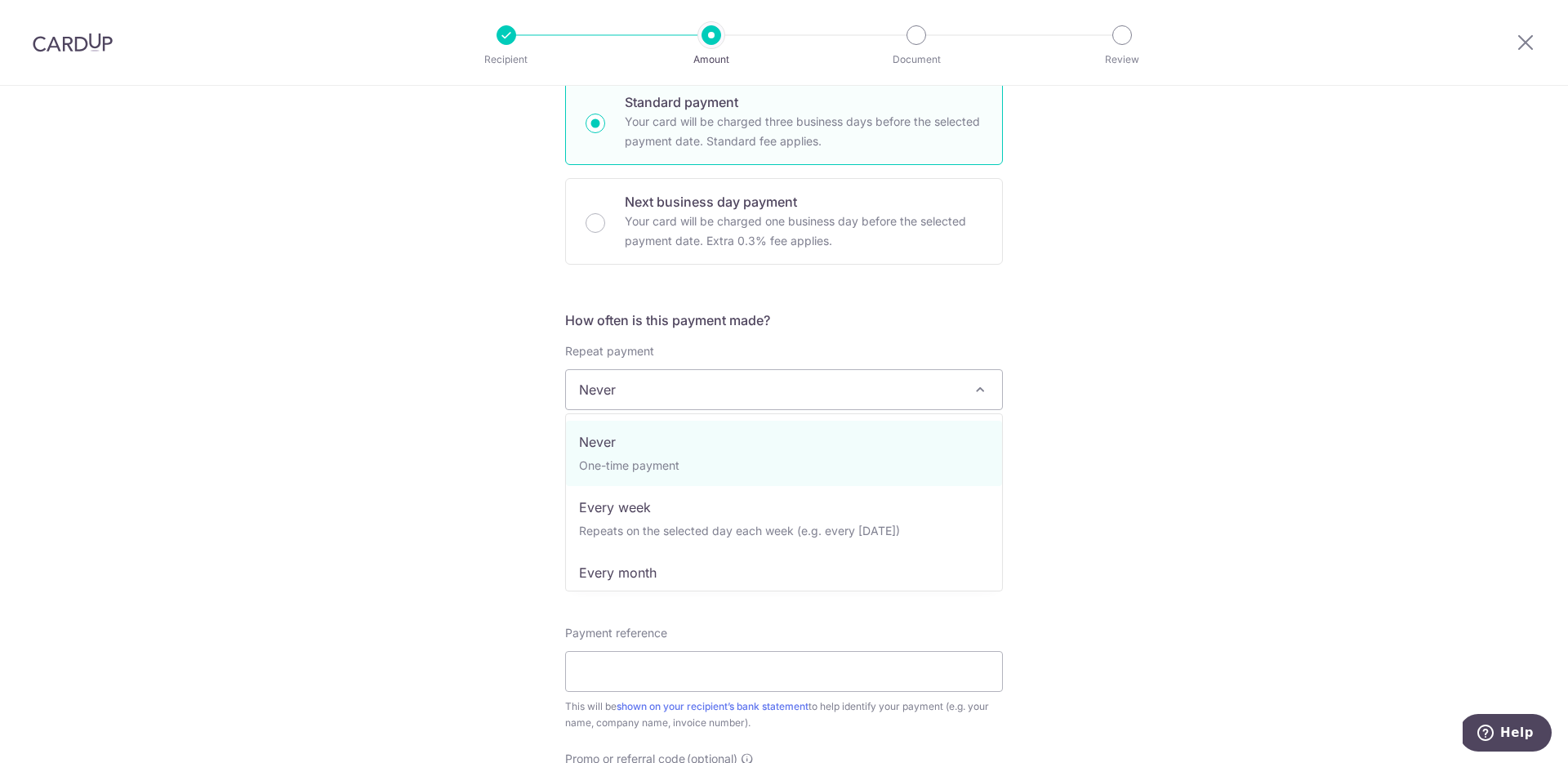
click at [886, 400] on span "Never" at bounding box center [784, 390] width 436 height 40
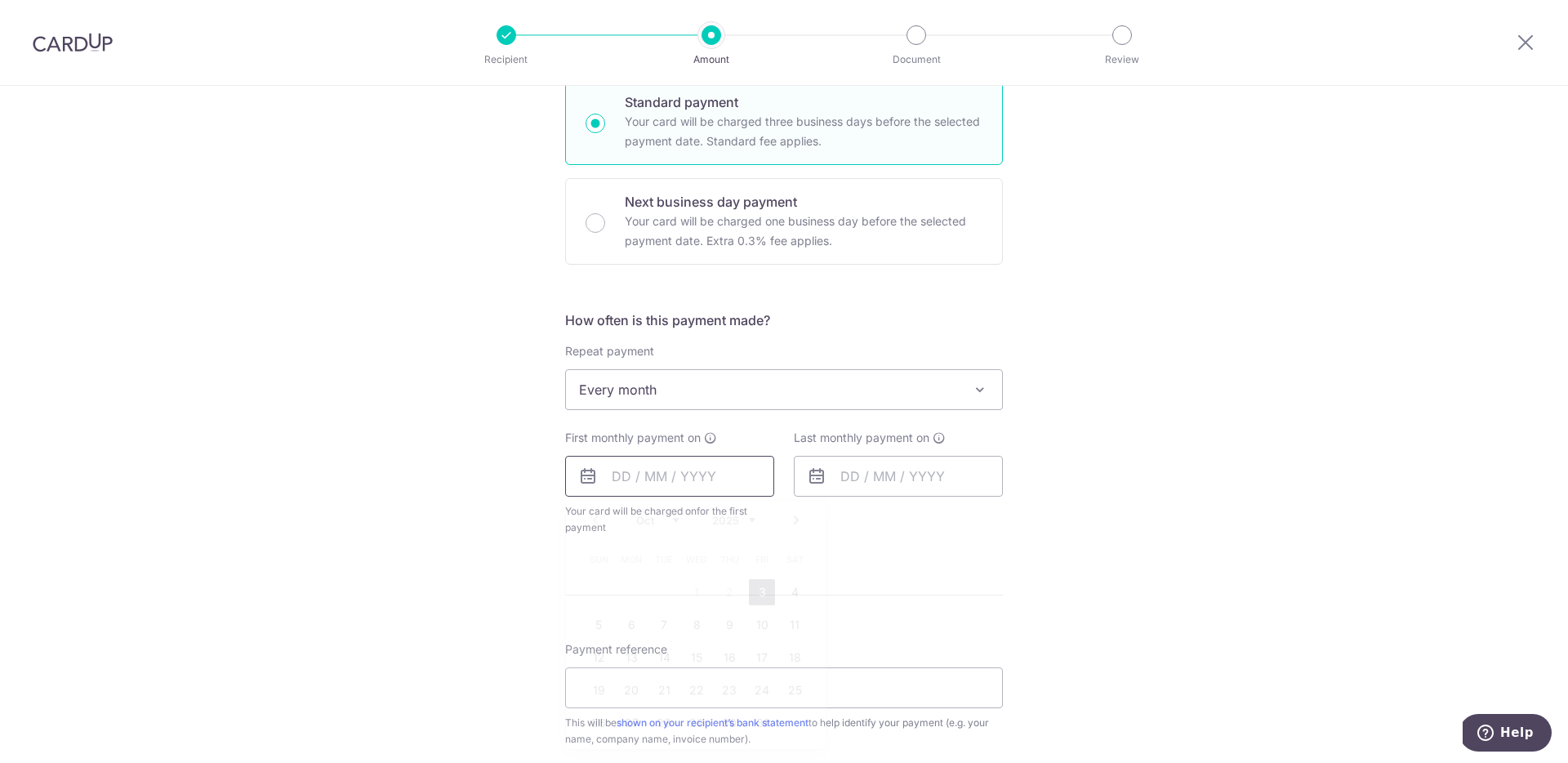
click at [626, 479] on input "text" at bounding box center [669, 476] width 209 height 40
click at [878, 535] on div "Last monthly payment on" at bounding box center [898, 482] width 229 height 106
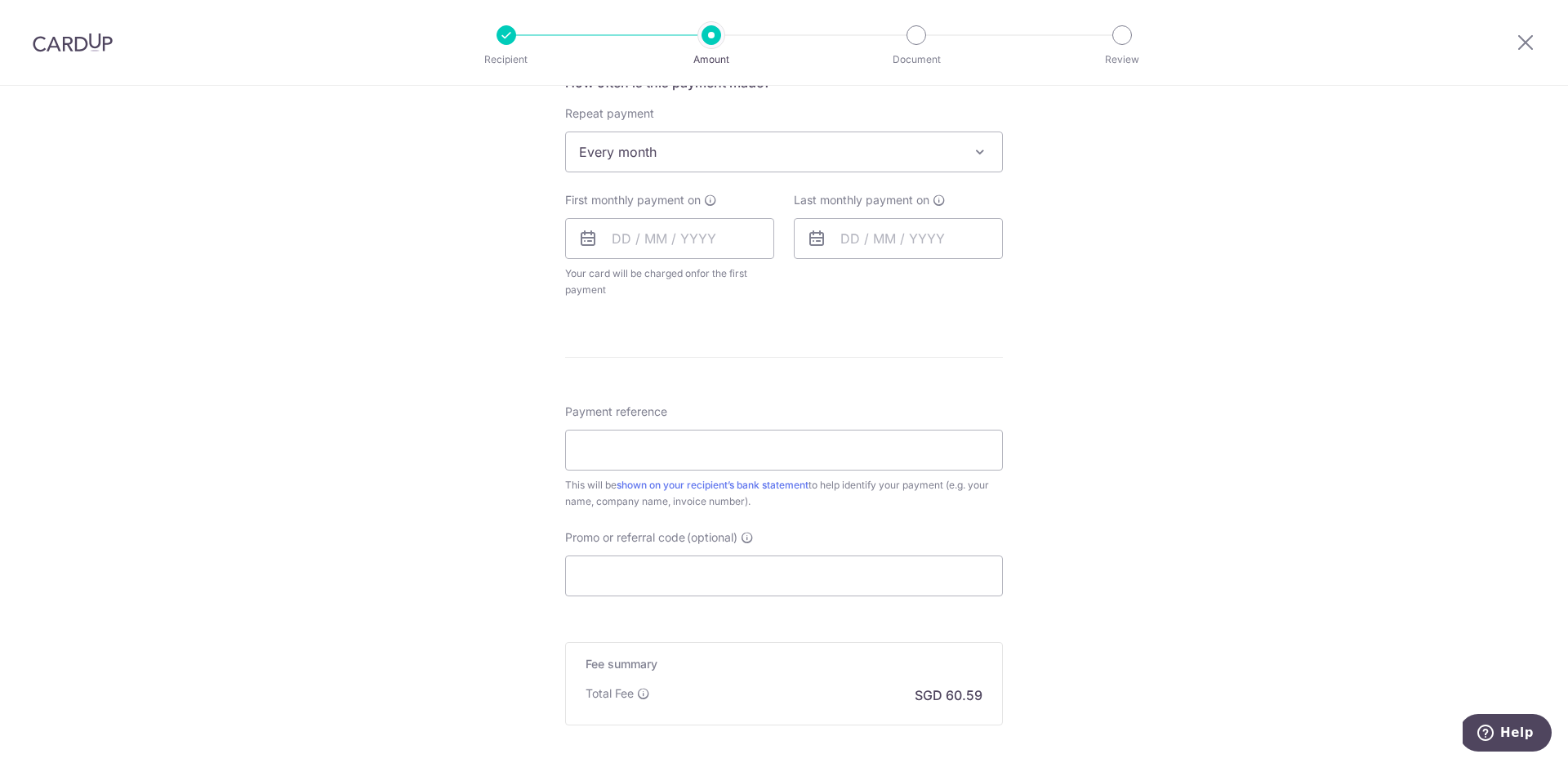
scroll to position [412, 0]
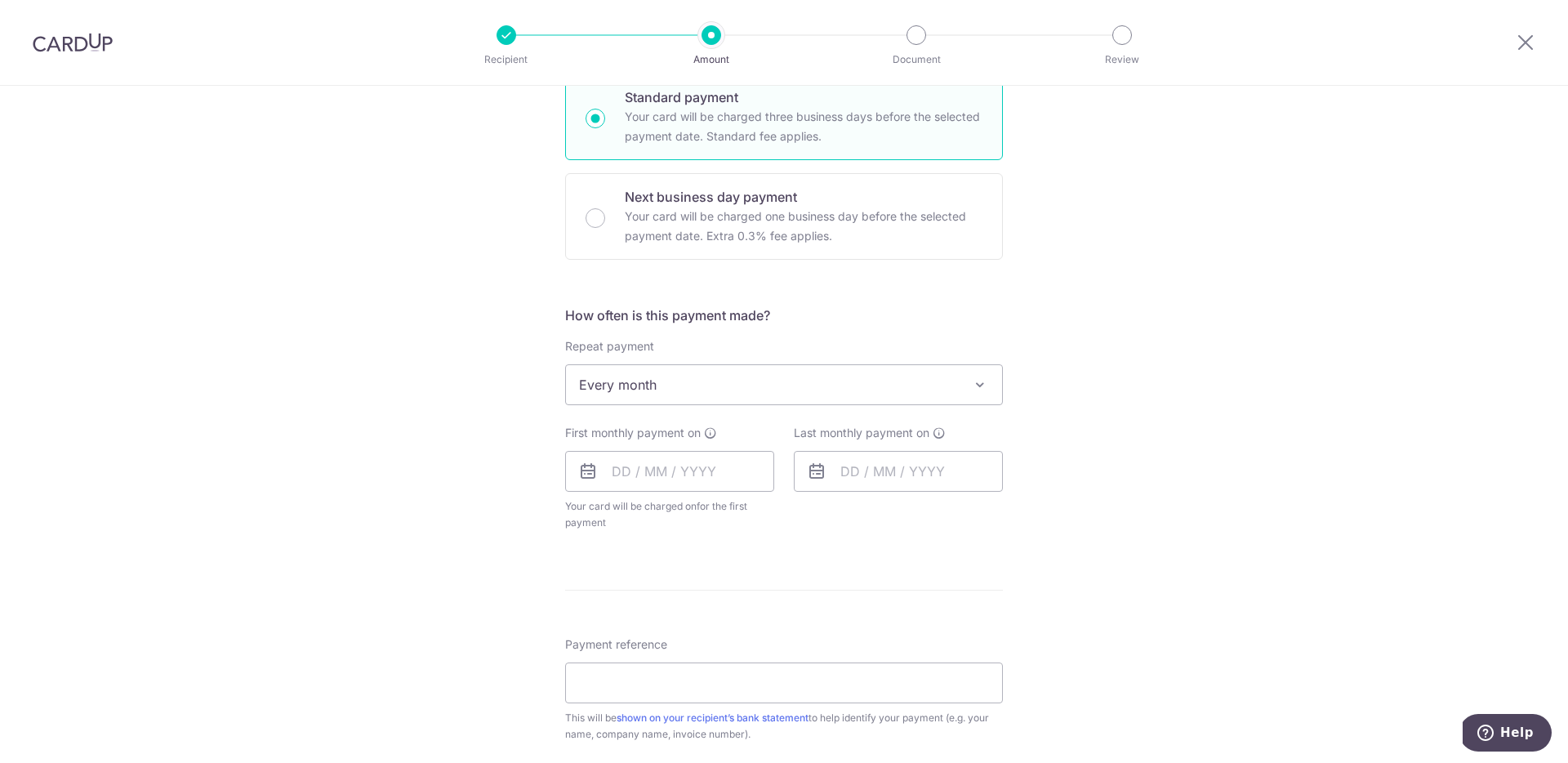
click at [803, 382] on span "Every month" at bounding box center [784, 385] width 436 height 40
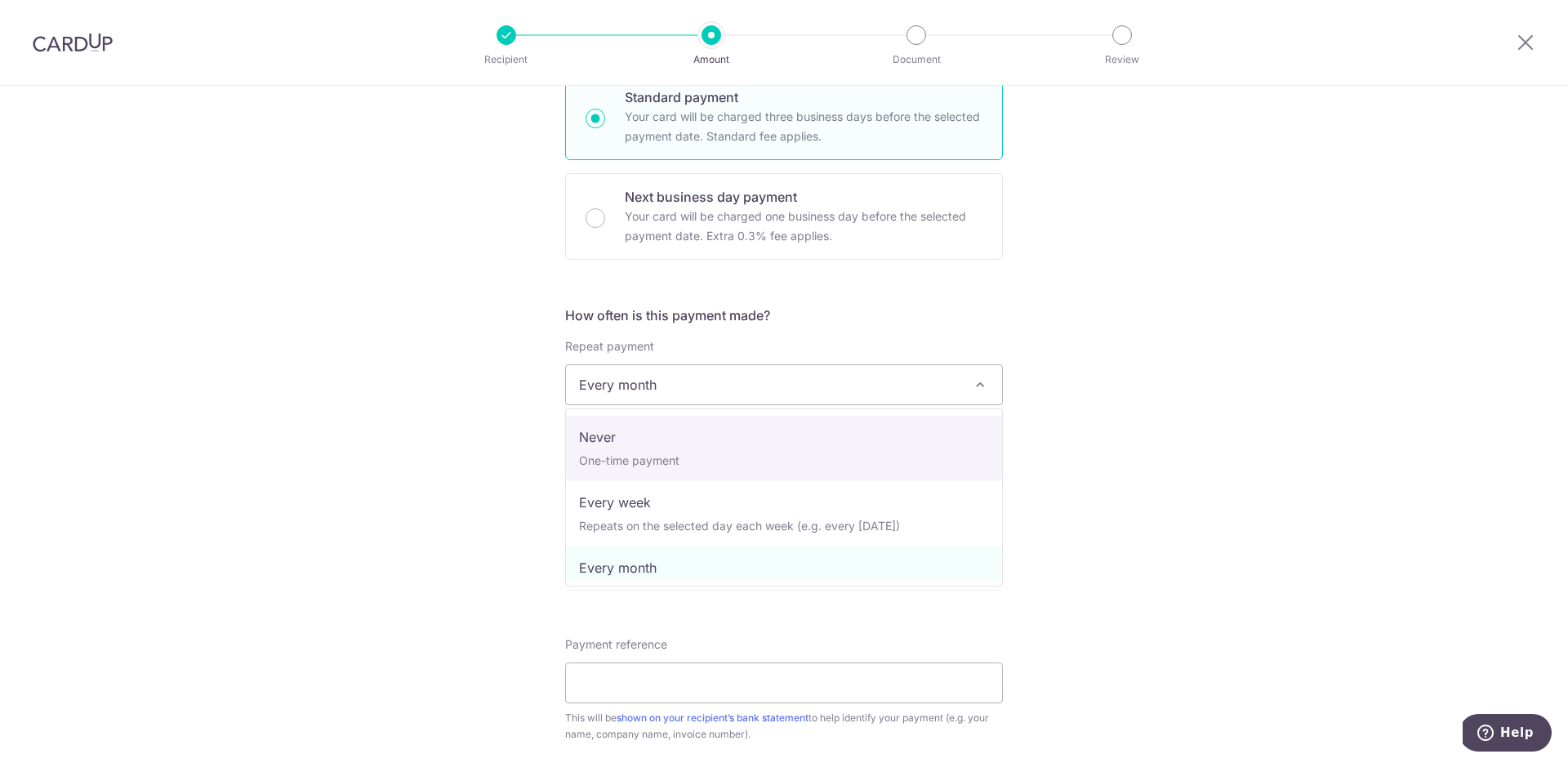
select select "1"
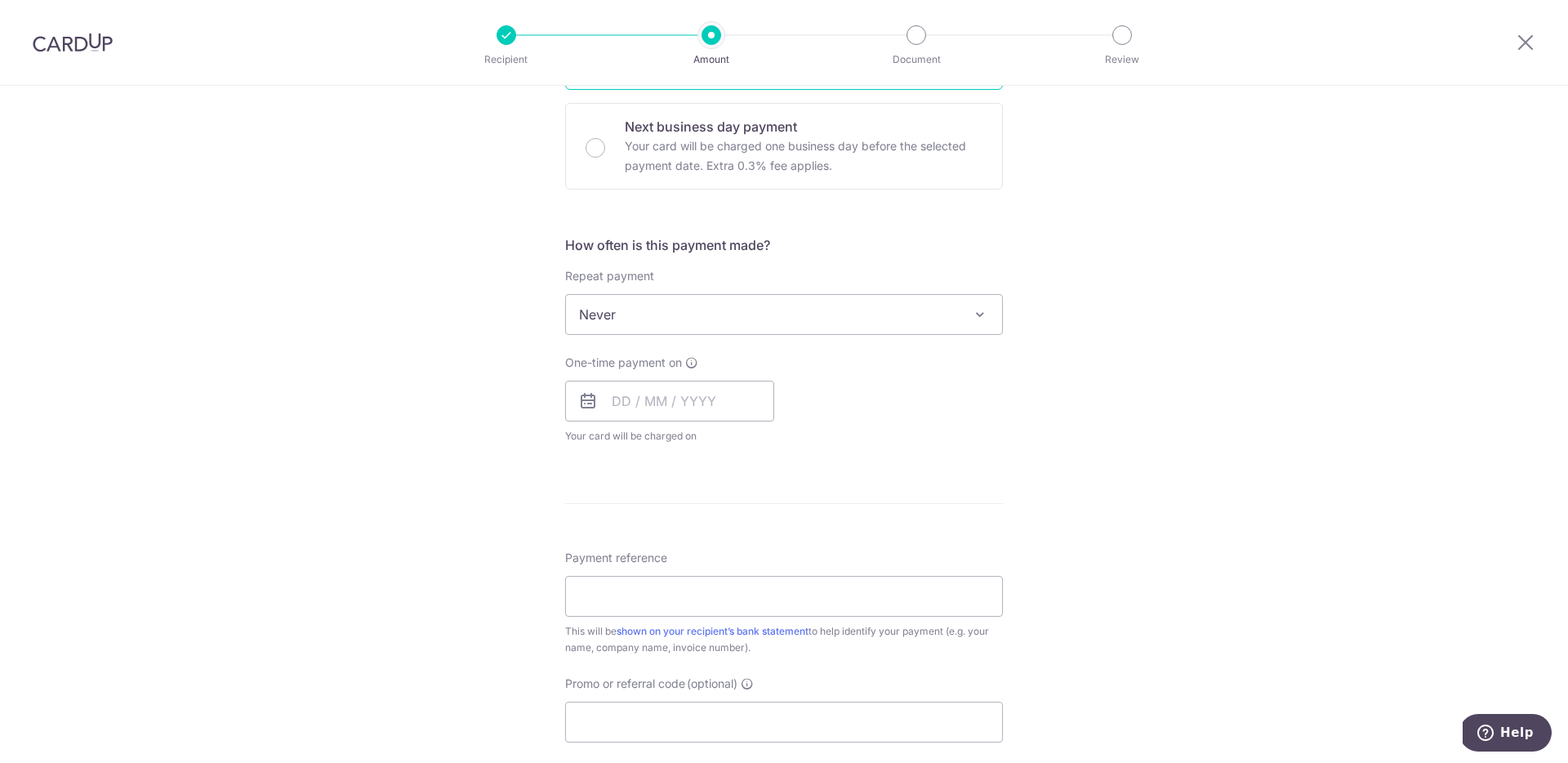
scroll to position [615, 0]
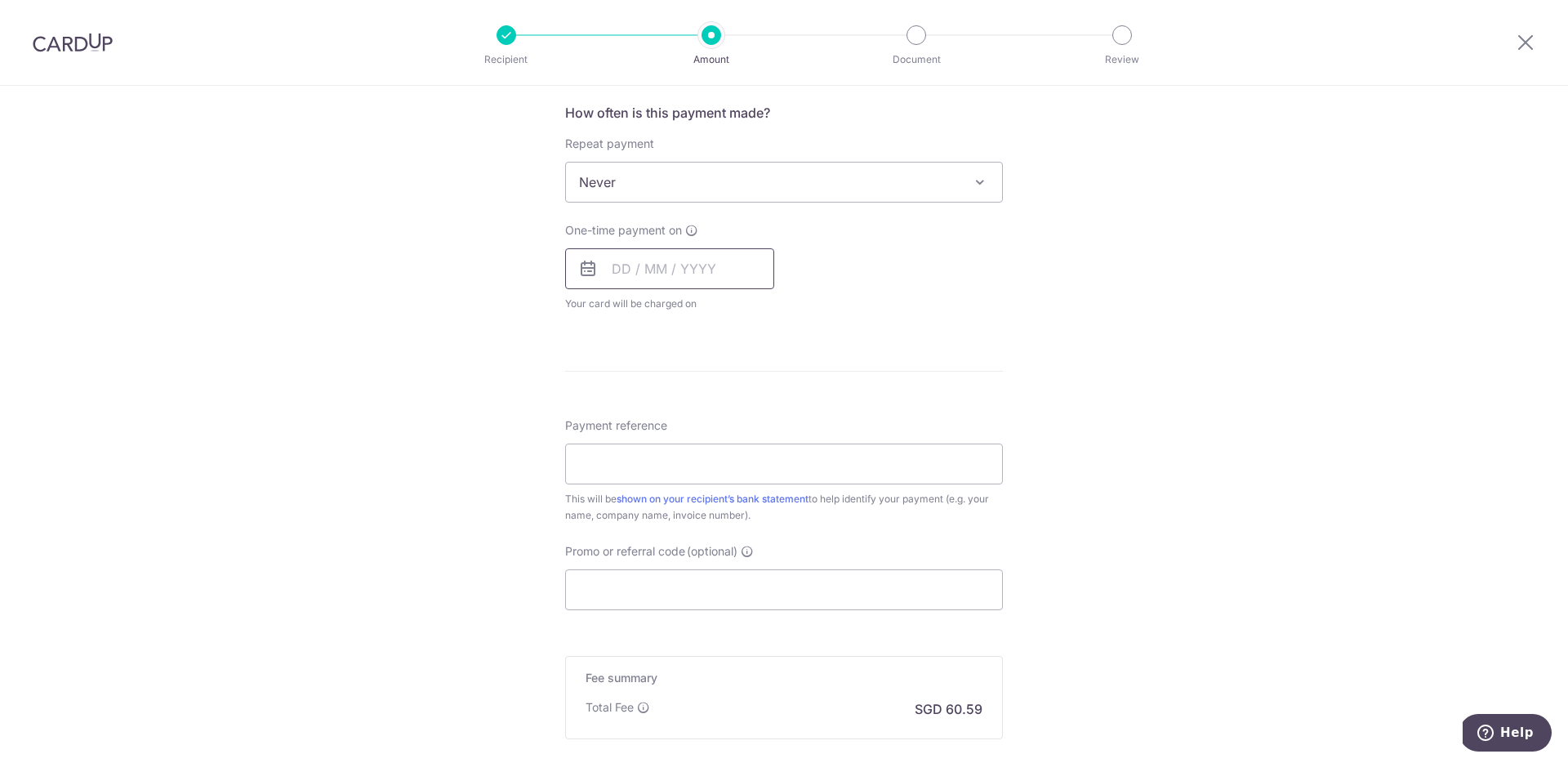
click at [613, 266] on input "text" at bounding box center [669, 268] width 209 height 40
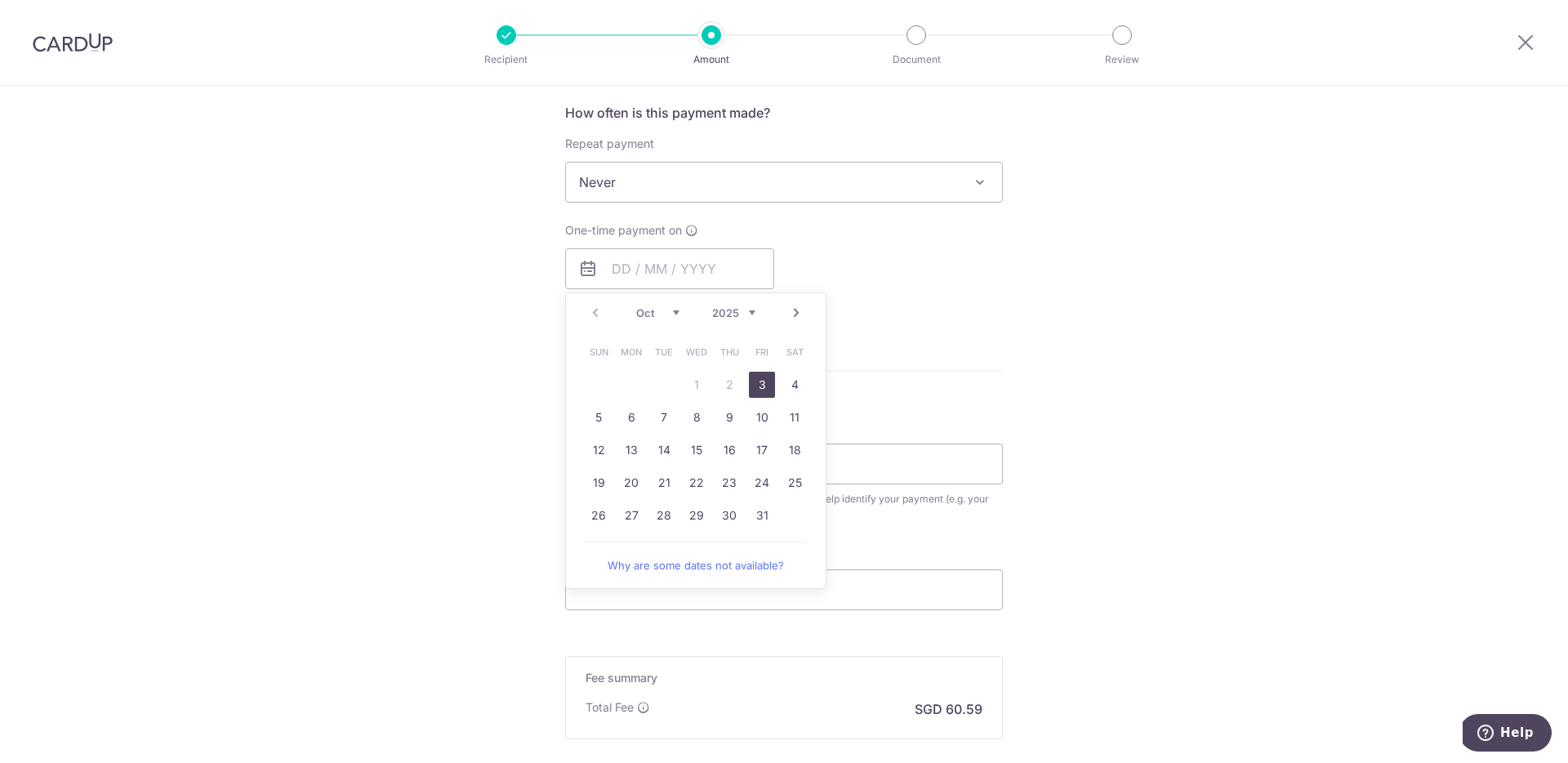
click at [761, 384] on link "3" at bounding box center [762, 385] width 26 height 26
type input "03/10/2025"
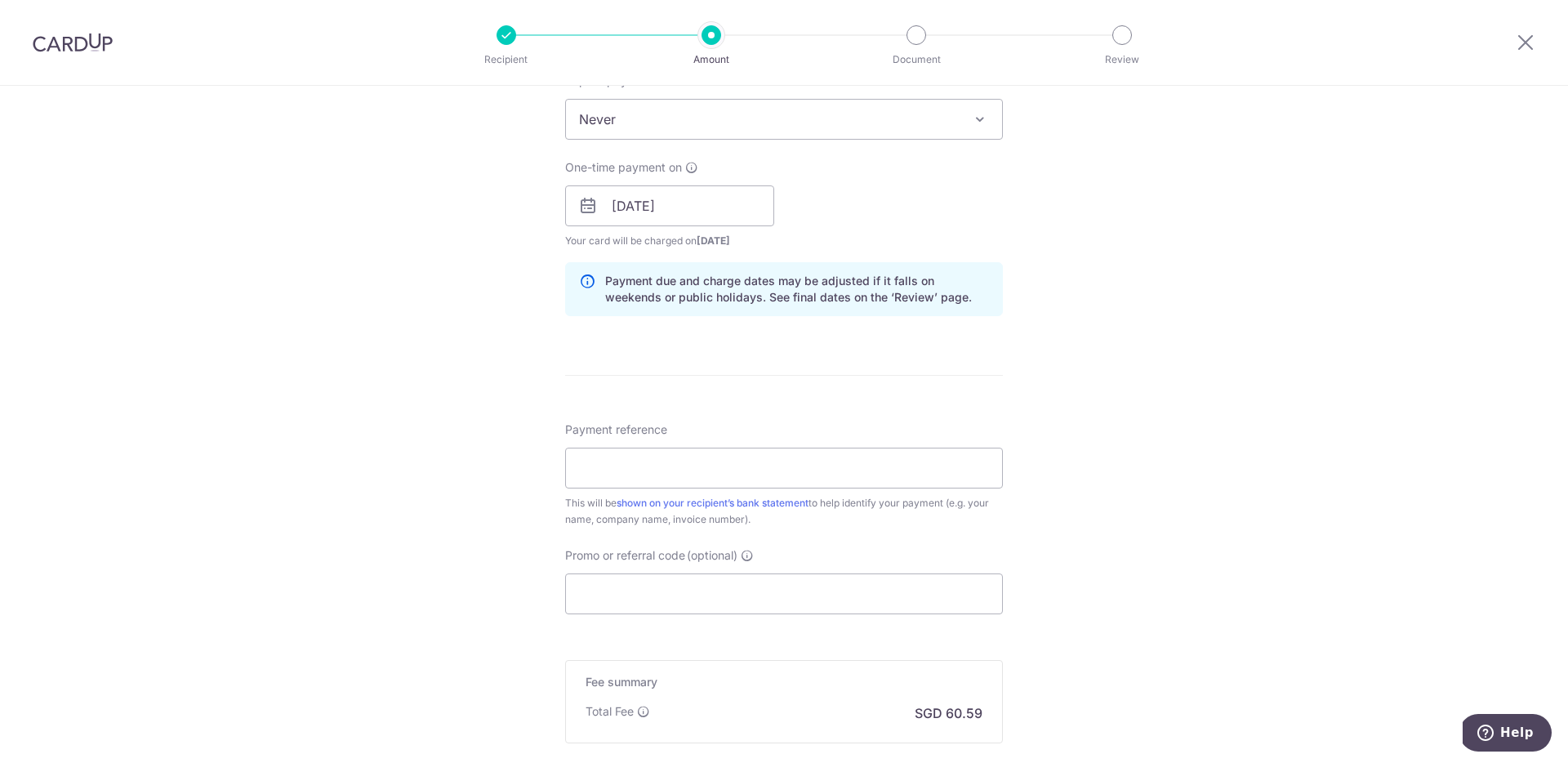
scroll to position [703, 0]
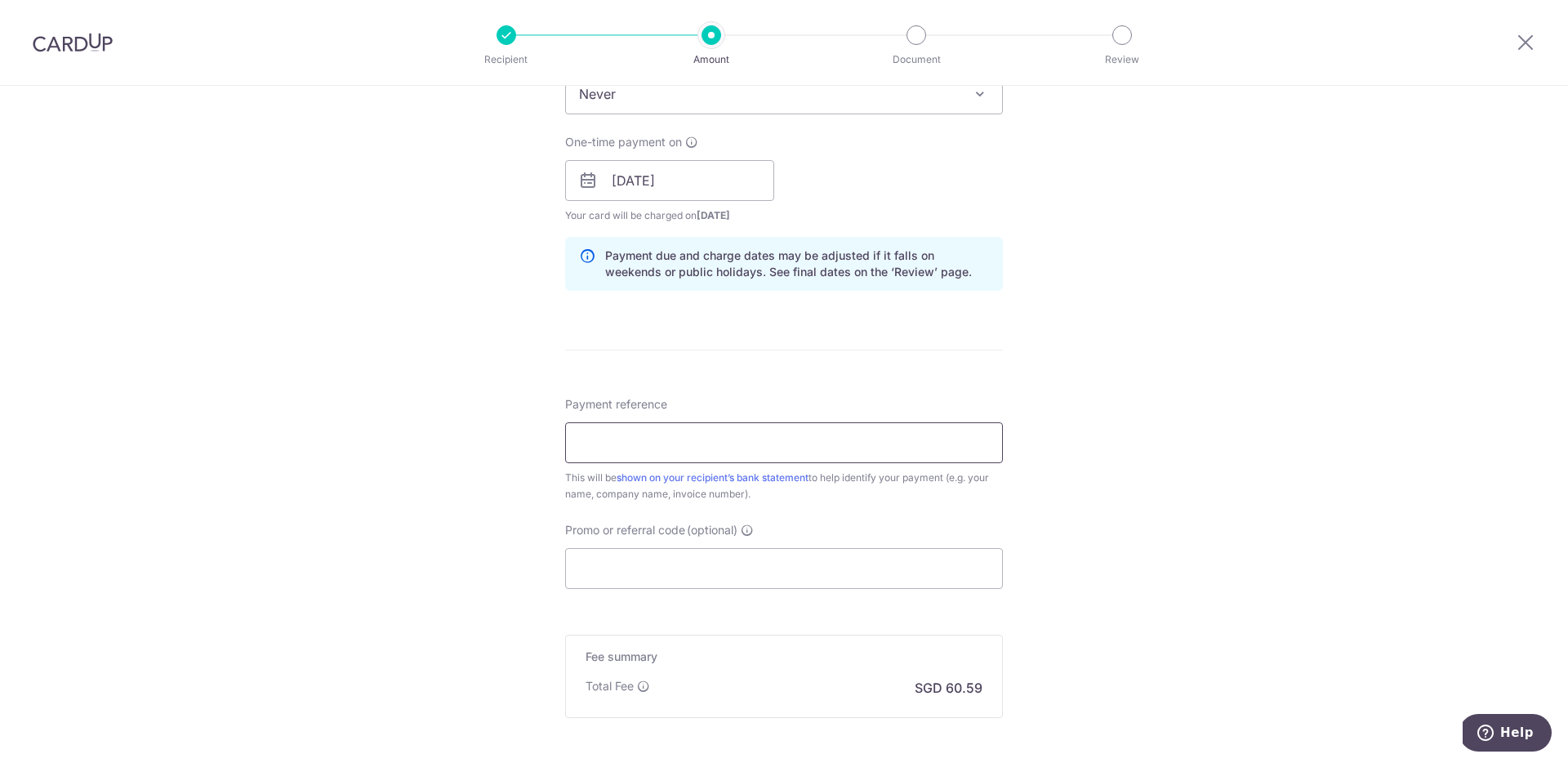
click at [731, 448] on input "Payment reference" at bounding box center [784, 442] width 438 height 40
type input "R"
click at [619, 435] on input "RENEE" at bounding box center [784, 442] width 438 height 40
click at [619, 434] on input "RENEE" at bounding box center [784, 442] width 438 height 40
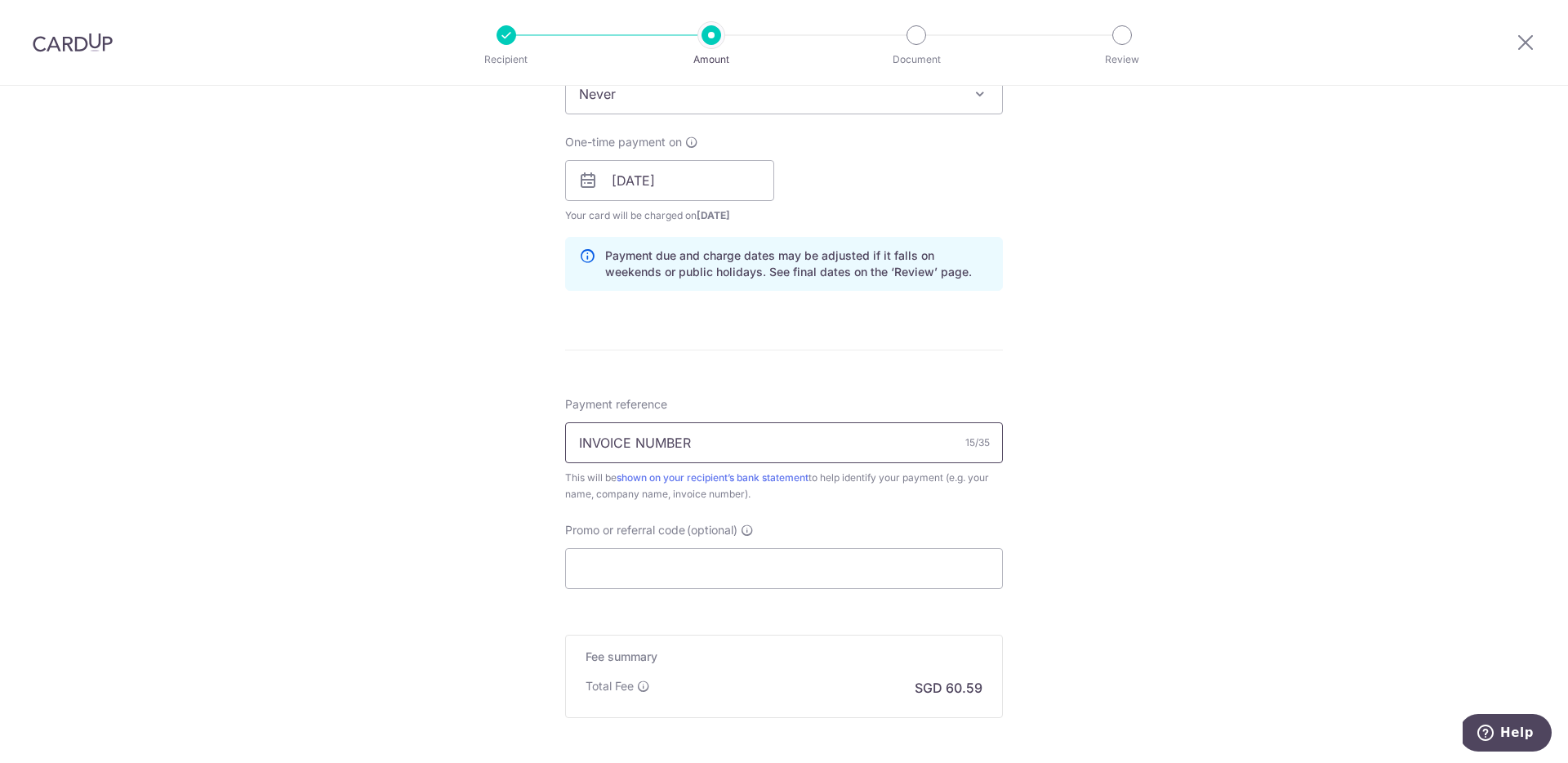
paste input "00032419"
type input "INVOICE NUMBER 00032419"
click at [715, 576] on input "Promo or referral code (optional)" at bounding box center [784, 568] width 438 height 40
click at [827, 566] on input "Promo or referral code (optional)" at bounding box center [784, 568] width 438 height 40
paste input "XUANYUNVANESSAA935"
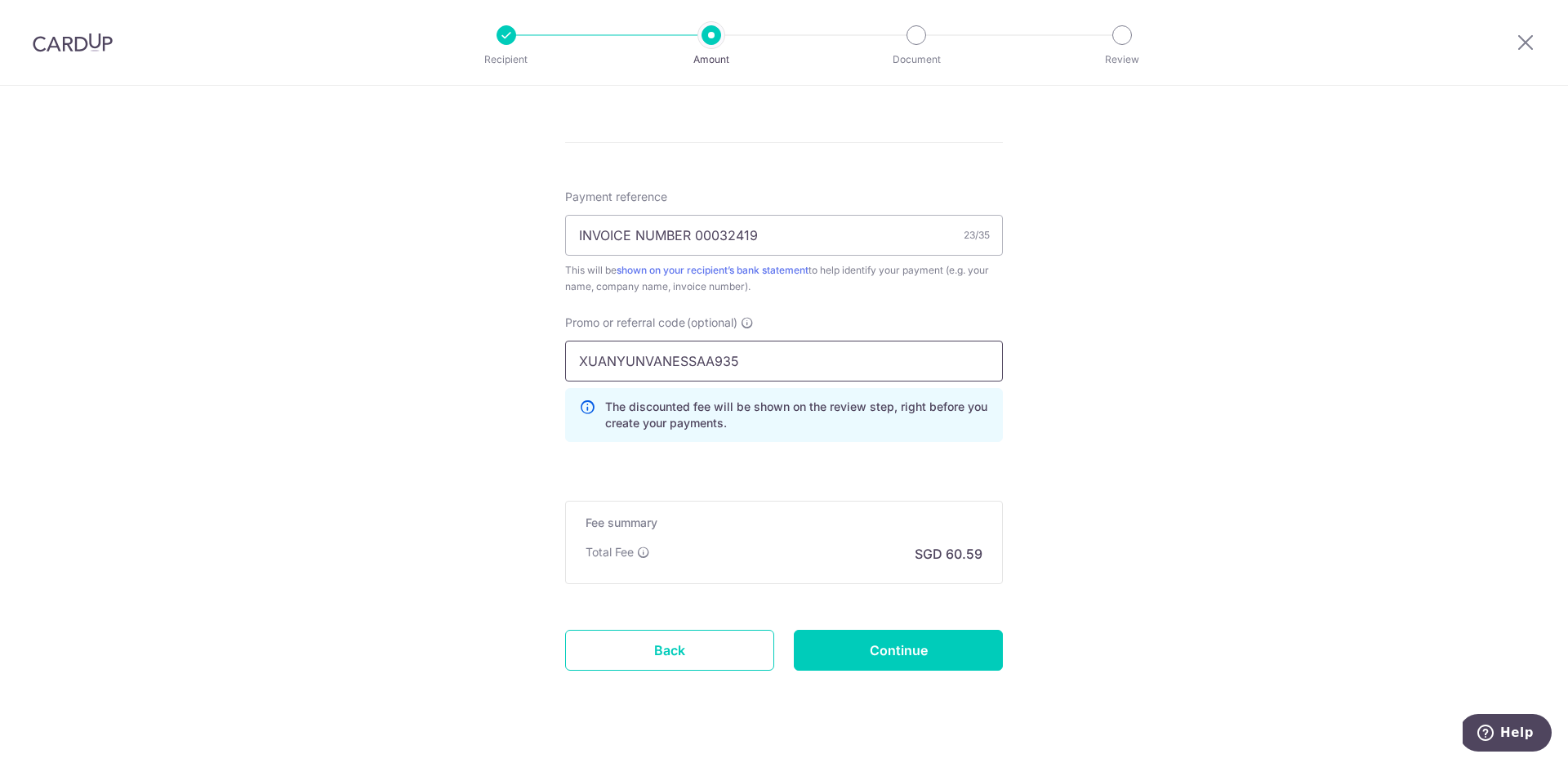
scroll to position [914, 0]
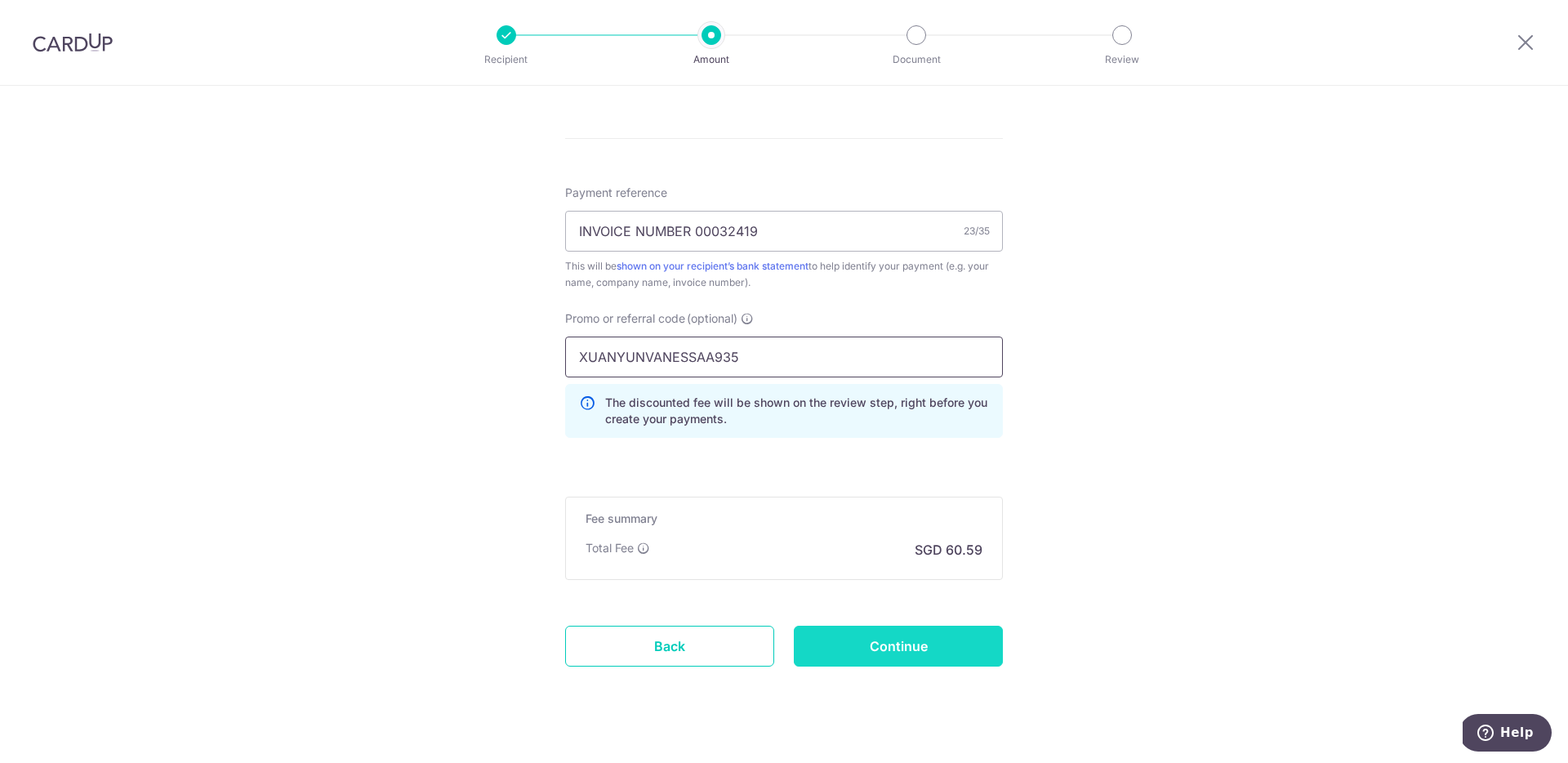
type input "XUANYUNVANESSAA935"
click at [886, 650] on input "Continue" at bounding box center [898, 645] width 209 height 40
type input "Create Schedule"
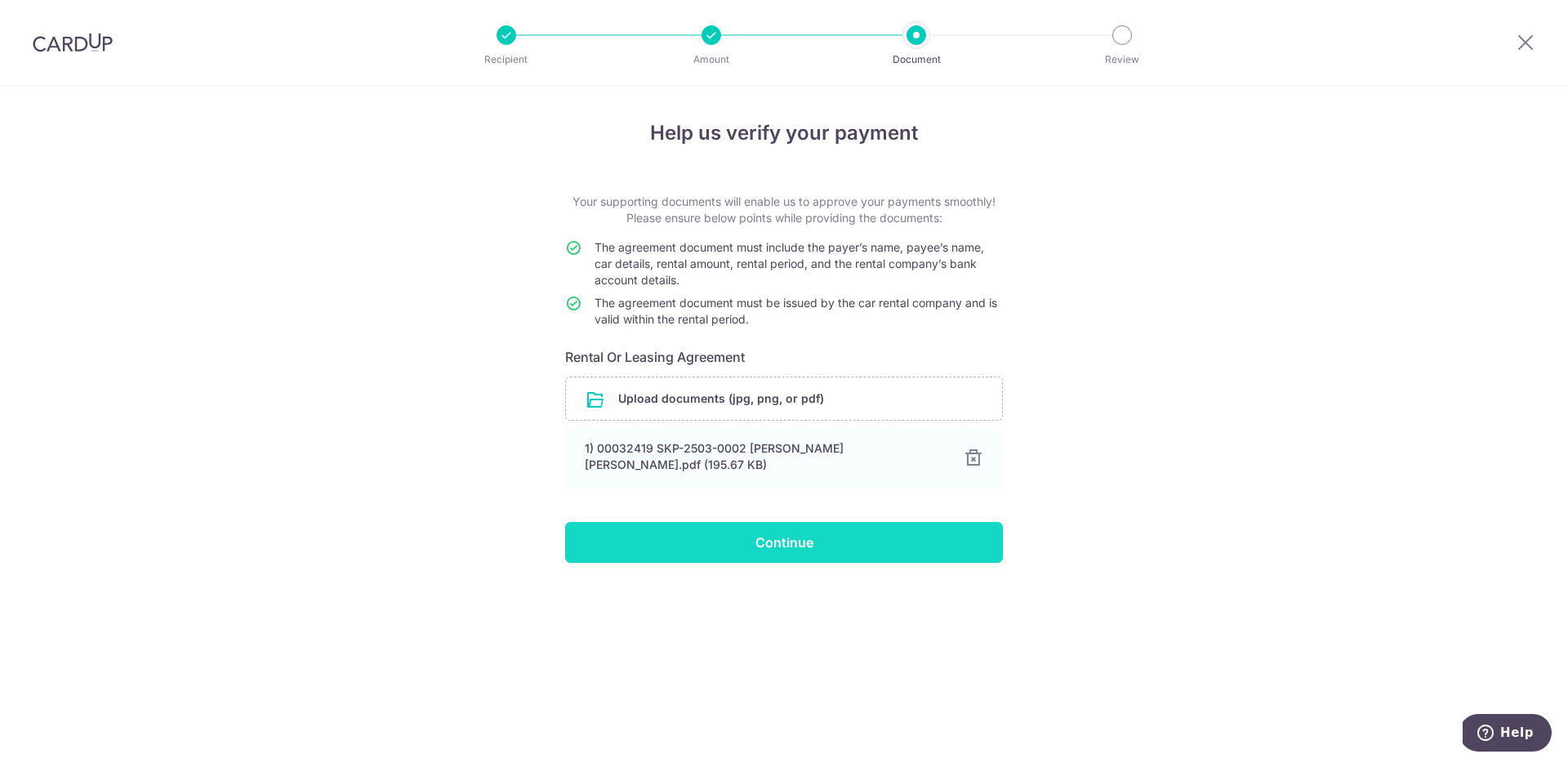
click at [851, 540] on input "Continue" at bounding box center [784, 542] width 438 height 40
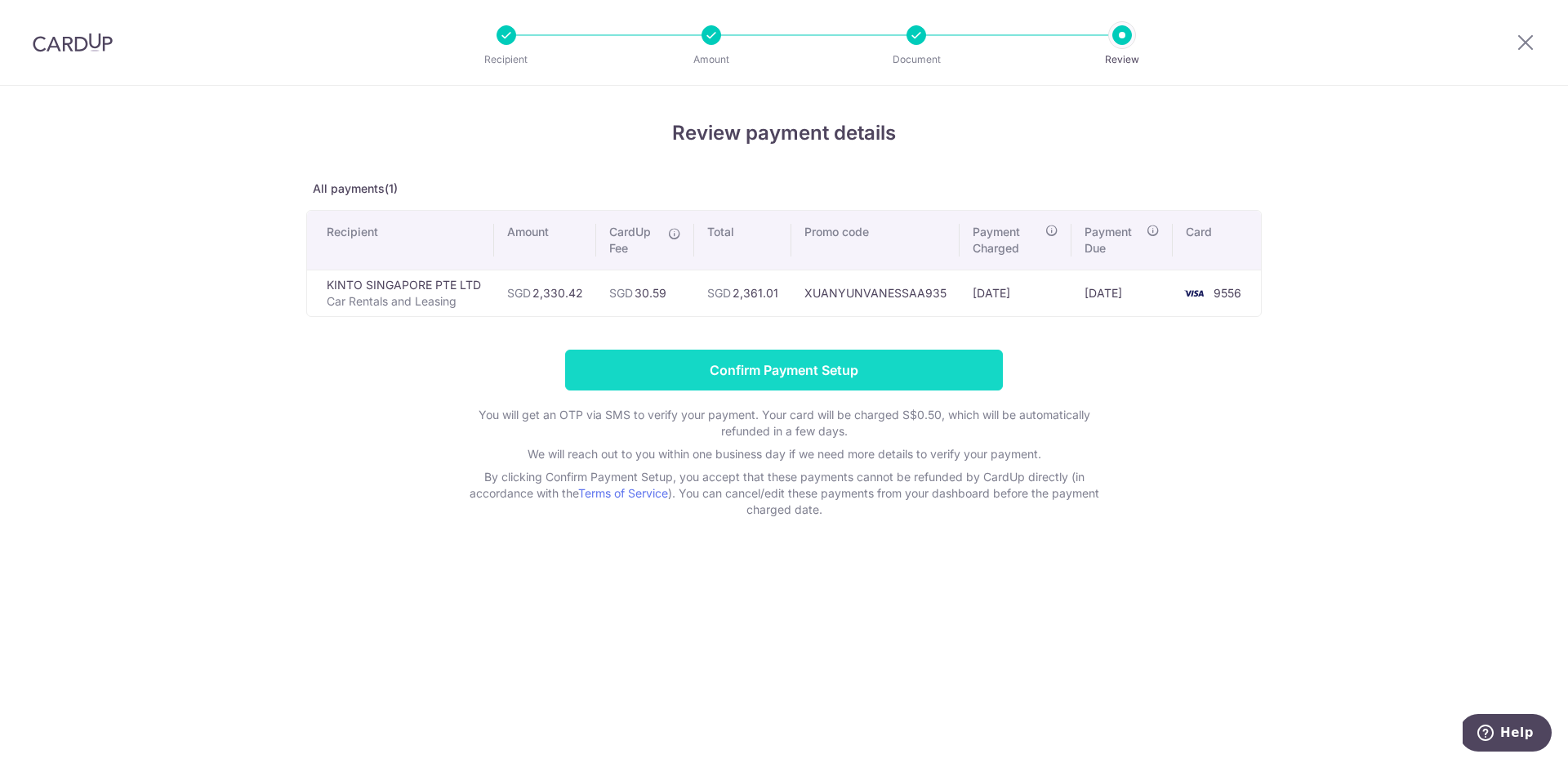
click at [729, 368] on input "Confirm Payment Setup" at bounding box center [784, 369] width 438 height 40
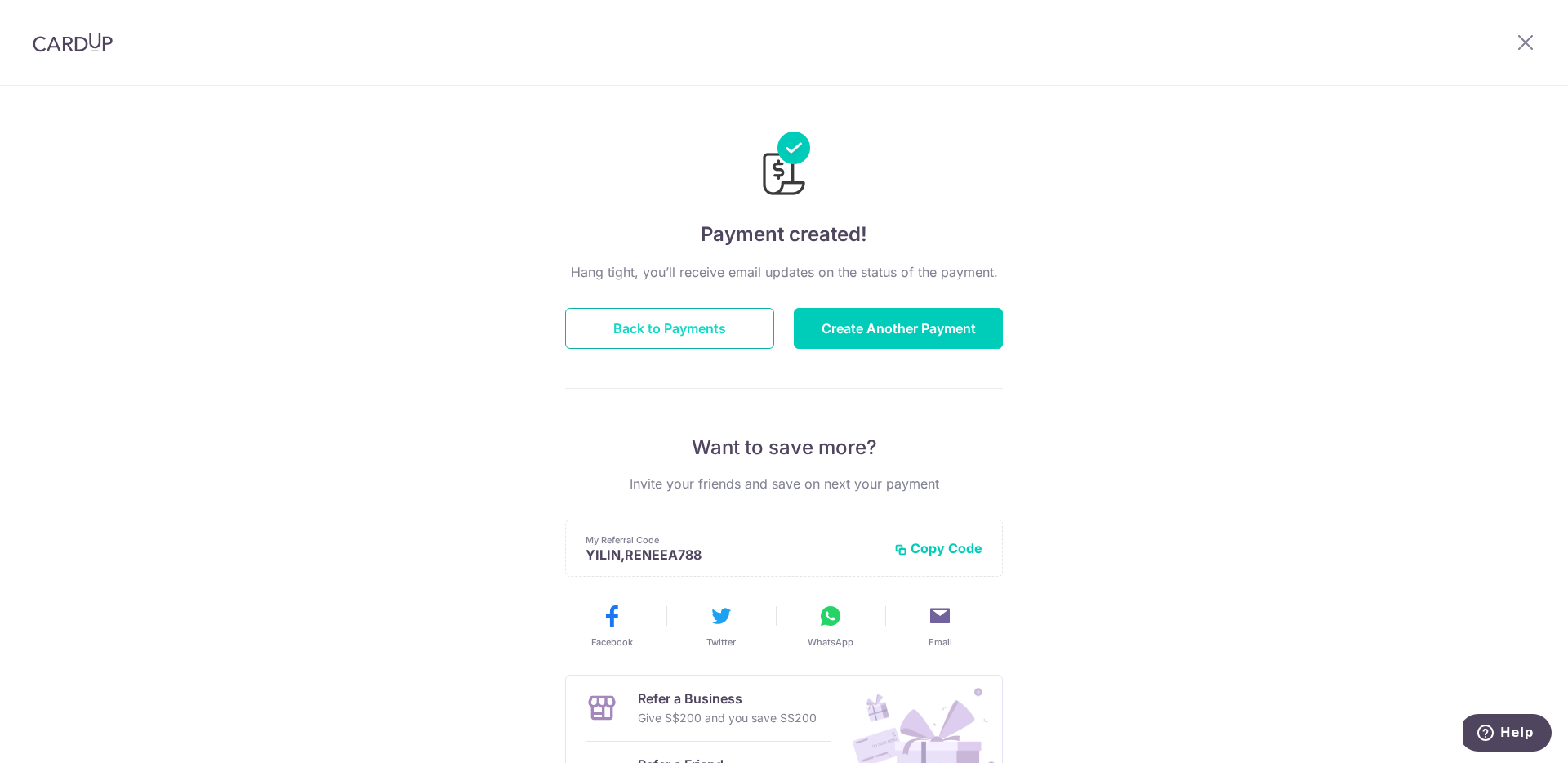
click at [713, 335] on button "Back to Payments" at bounding box center [669, 328] width 209 height 40
